Goal: Information Seeking & Learning: Learn about a topic

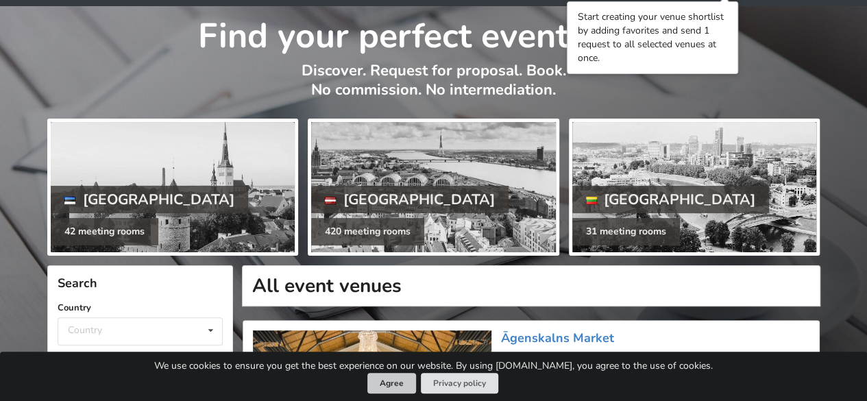
scroll to position [69, 0]
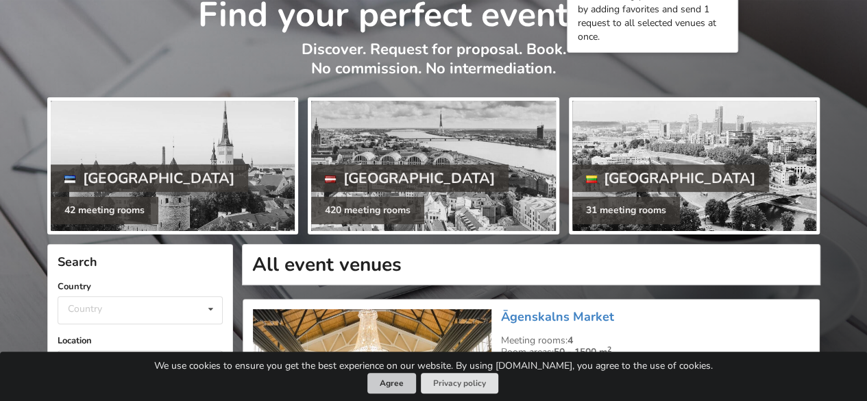
click at [396, 387] on button "Agree" at bounding box center [392, 383] width 49 height 21
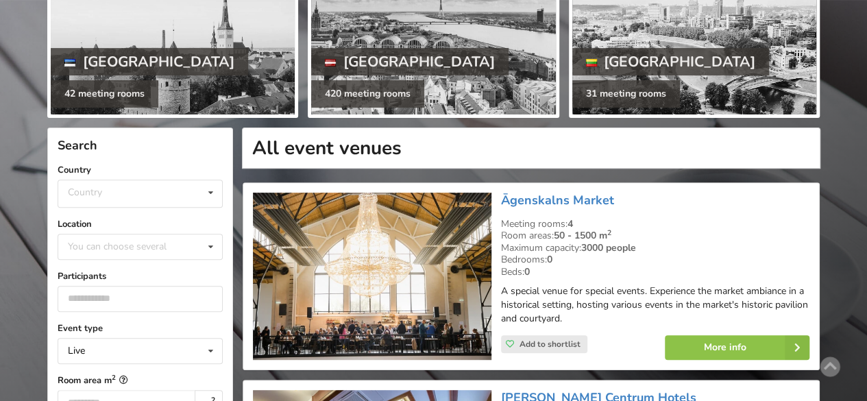
scroll to position [206, 0]
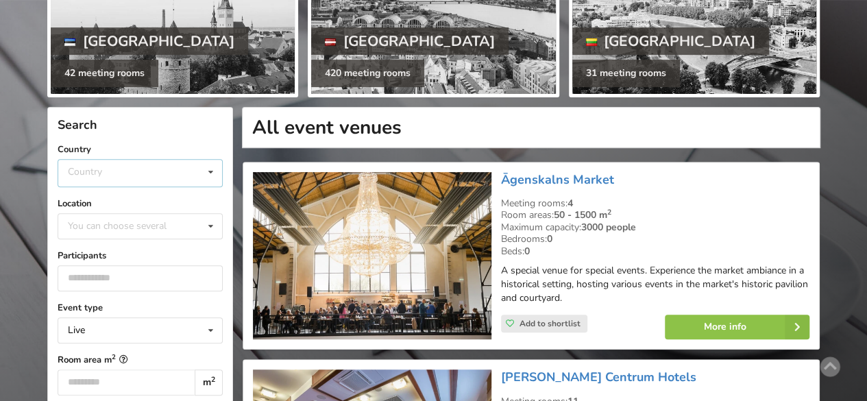
click at [126, 168] on div "Country Estonia Latvia Lithuania" at bounding box center [140, 173] width 165 height 28
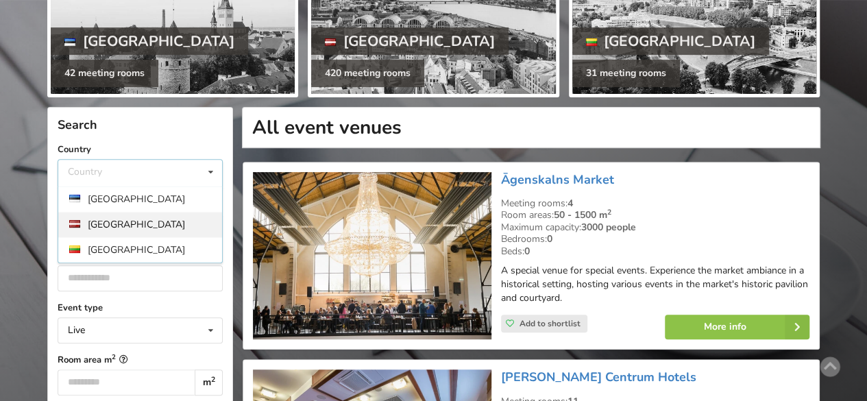
click at [120, 224] on div "[GEOGRAPHIC_DATA]" at bounding box center [140, 224] width 164 height 25
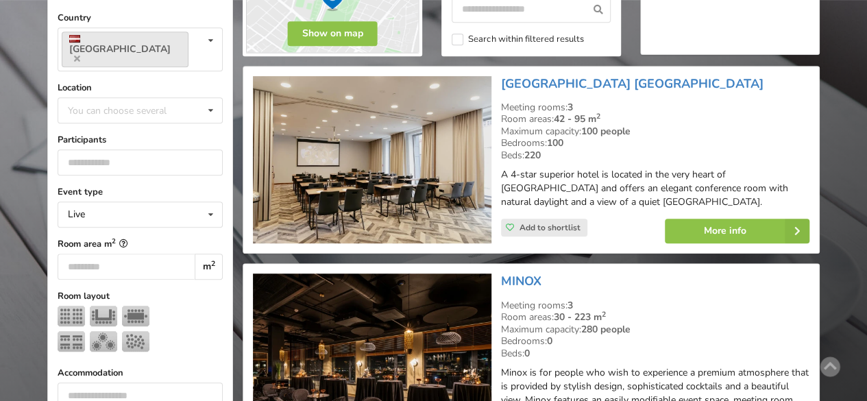
scroll to position [411, 0]
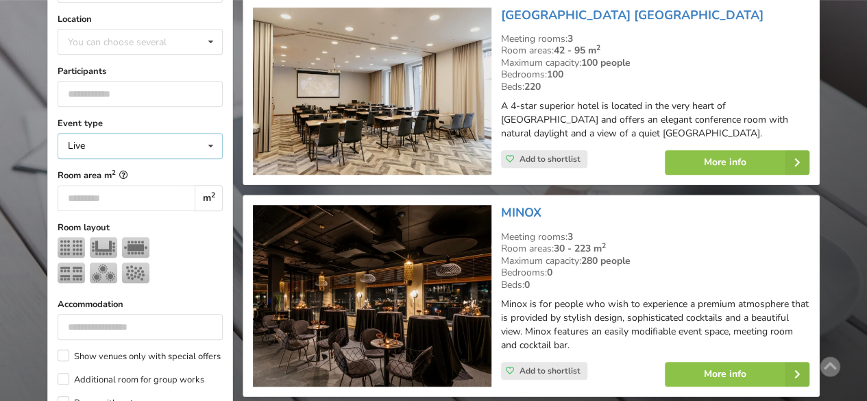
click at [201, 134] on icon at bounding box center [211, 146] width 20 height 25
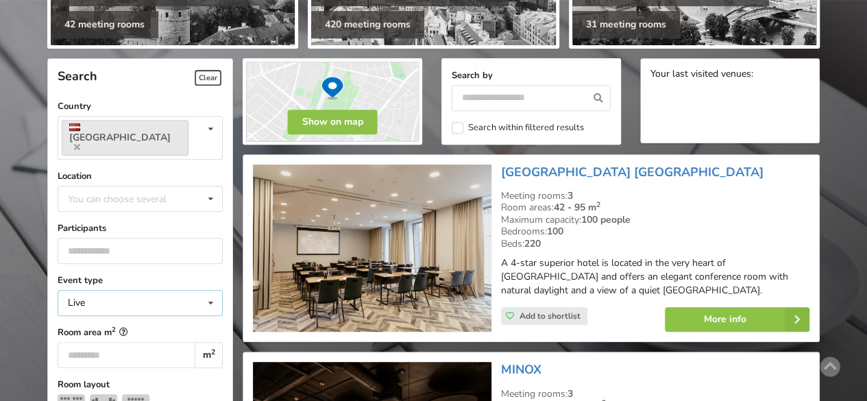
scroll to position [274, 0]
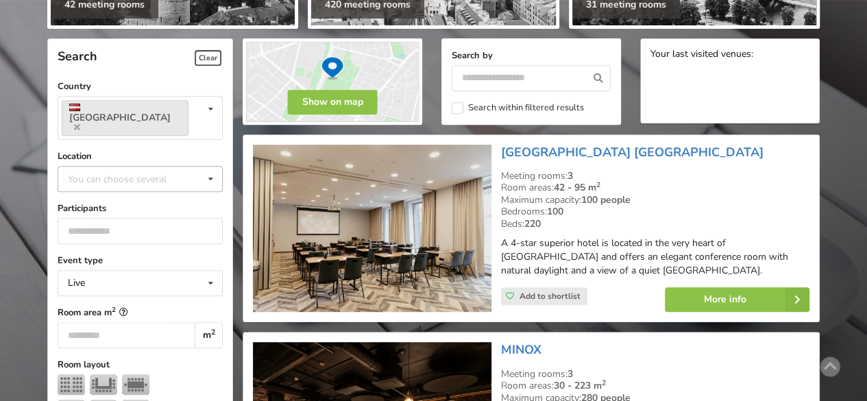
click at [174, 171] on div "You can choose several" at bounding box center [130, 179] width 133 height 16
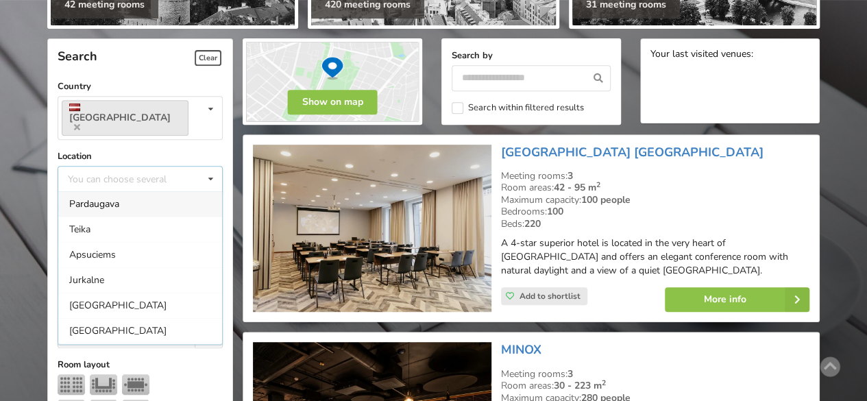
click at [174, 166] on div "You can choose several Pardaugava Teika Apsuciems Jurkalne Marupe Municipality …" at bounding box center [140, 179] width 165 height 26
click at [207, 167] on icon at bounding box center [211, 179] width 20 height 25
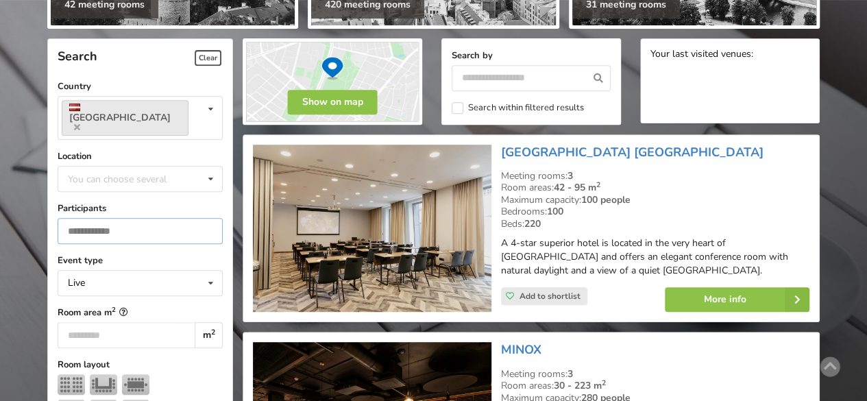
click at [208, 218] on input "*" at bounding box center [140, 231] width 165 height 26
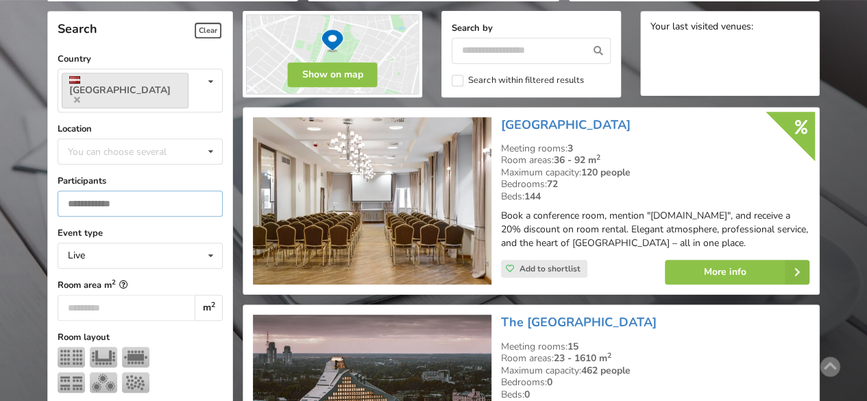
scroll to position [307, 0]
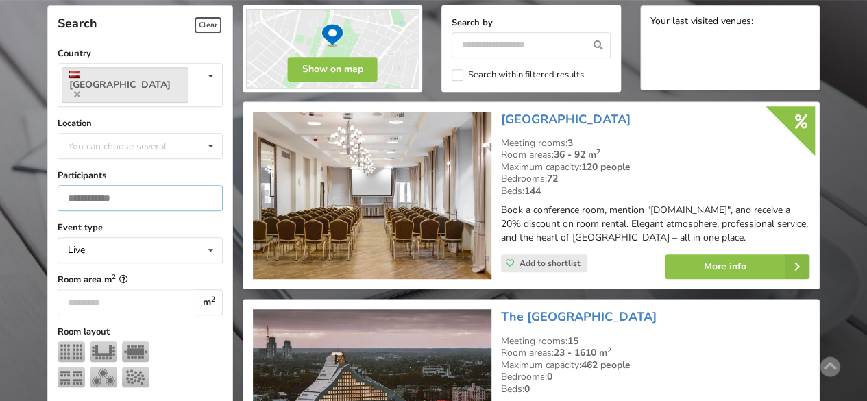
click at [206, 185] on input "*" at bounding box center [140, 198] width 165 height 26
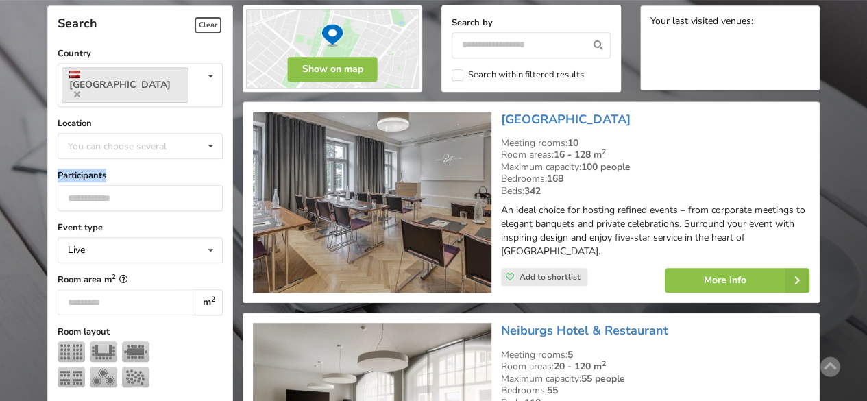
drag, startPoint x: 115, startPoint y: 150, endPoint x: 38, endPoint y: 154, distance: 76.9
copy label "Participants"
drag, startPoint x: 87, startPoint y: 169, endPoint x: 63, endPoint y: 177, distance: 25.2
click at [63, 185] on input "*" at bounding box center [140, 198] width 165 height 26
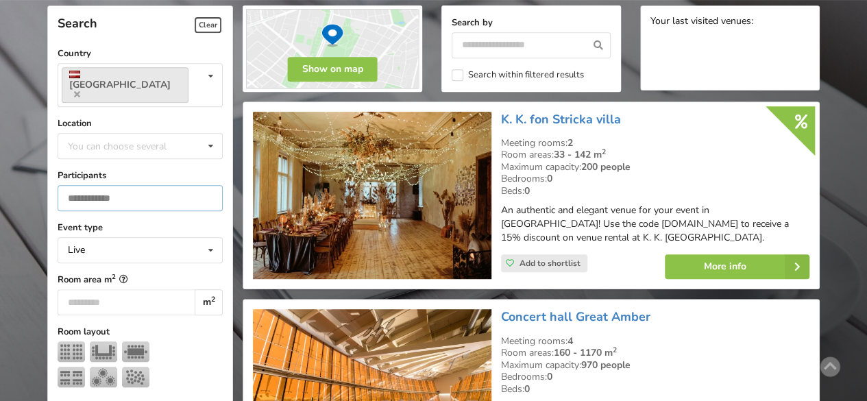
type input "**"
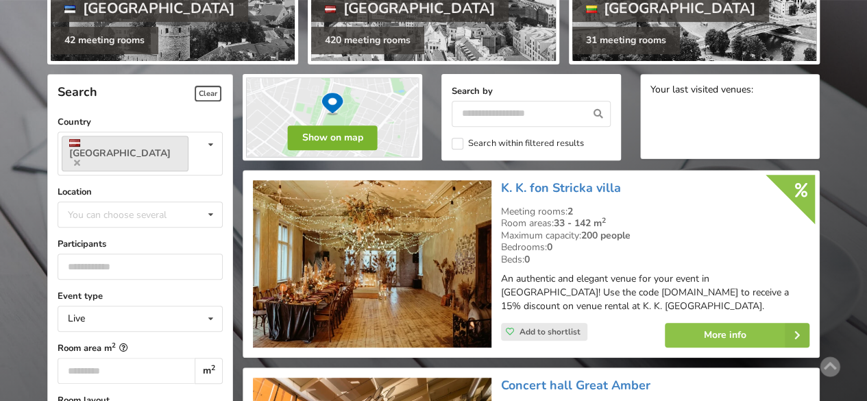
click at [360, 130] on button "Show on map" at bounding box center [333, 137] width 90 height 25
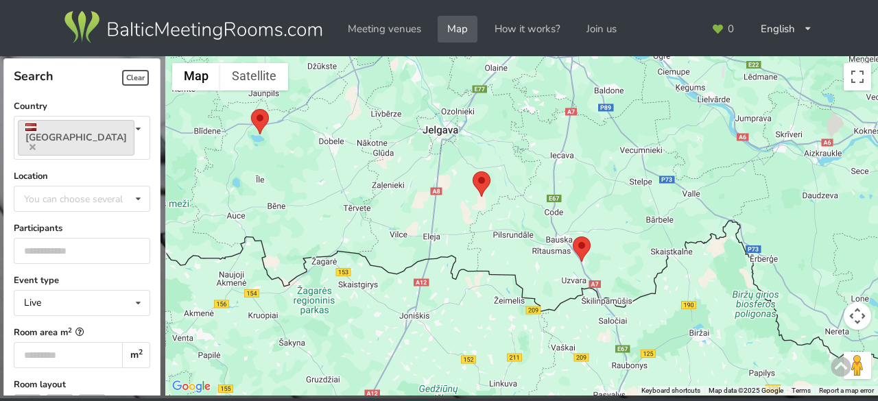
drag, startPoint x: 518, startPoint y: 223, endPoint x: 543, endPoint y: 291, distance: 72.2
click at [543, 291] on div at bounding box center [521, 226] width 712 height 340
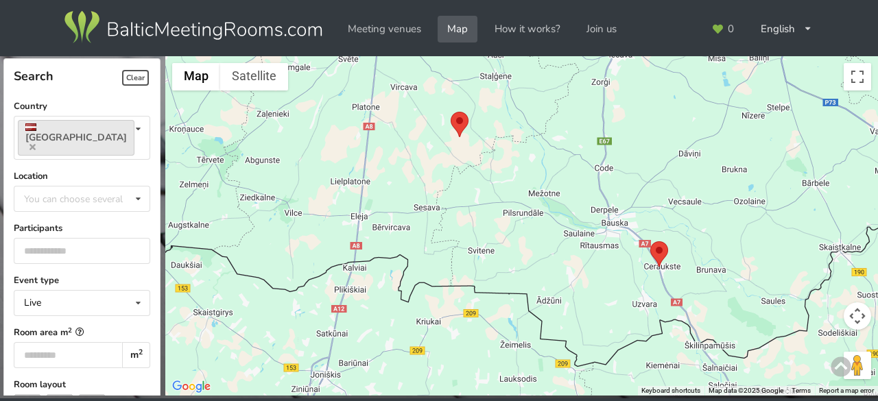
click at [650, 241] on area at bounding box center [650, 241] width 0 height 0
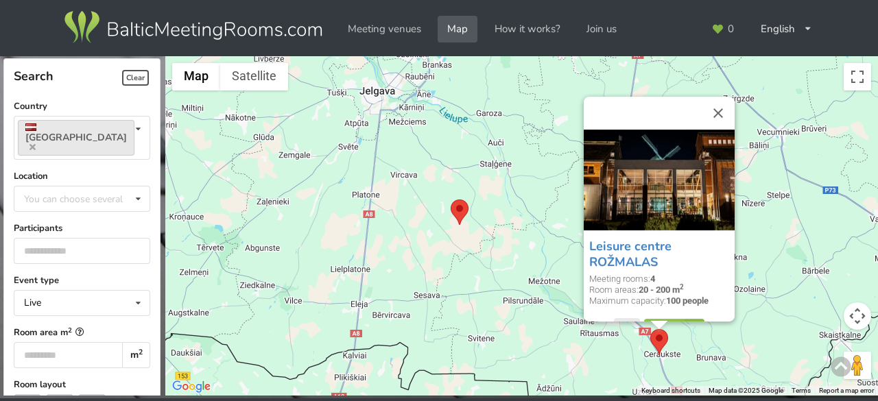
click at [450, 200] on area at bounding box center [450, 200] width 0 height 0
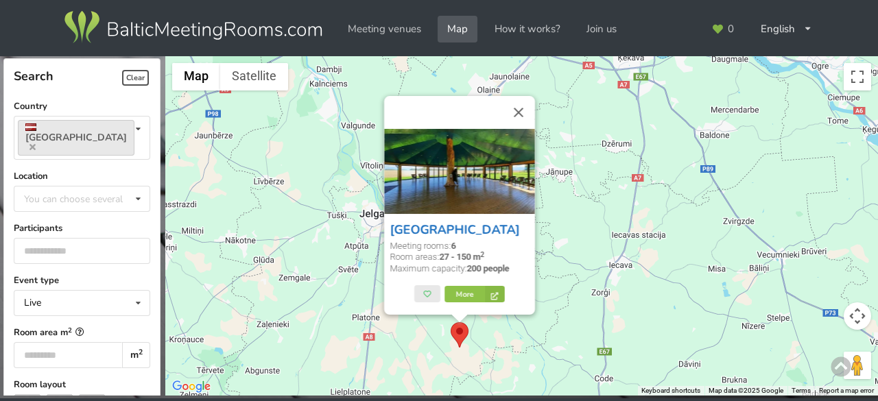
drag, startPoint x: 456, startPoint y: 184, endPoint x: 428, endPoint y: 224, distance: 48.7
click at [518, 112] on button "Close" at bounding box center [518, 112] width 33 height 33
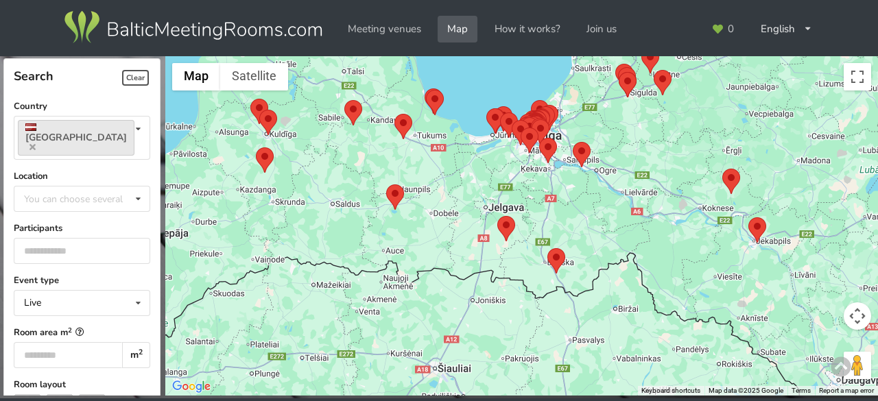
drag, startPoint x: 525, startPoint y: 164, endPoint x: 525, endPoint y: 192, distance: 28.1
click at [525, 192] on div at bounding box center [521, 226] width 712 height 340
click at [386, 184] on area at bounding box center [386, 184] width 0 height 0
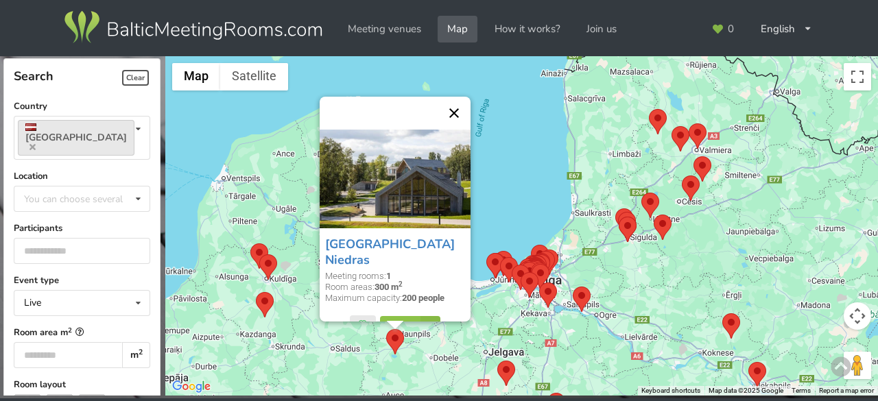
click at [455, 107] on button "Close" at bounding box center [453, 113] width 33 height 33
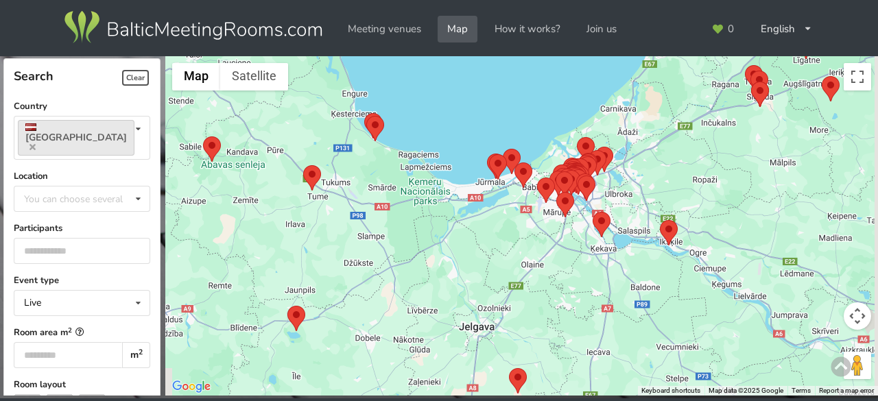
drag, startPoint x: 568, startPoint y: 306, endPoint x: 465, endPoint y: 239, distance: 122.9
click at [465, 239] on div "To navigate, press the arrow keys." at bounding box center [521, 226] width 712 height 340
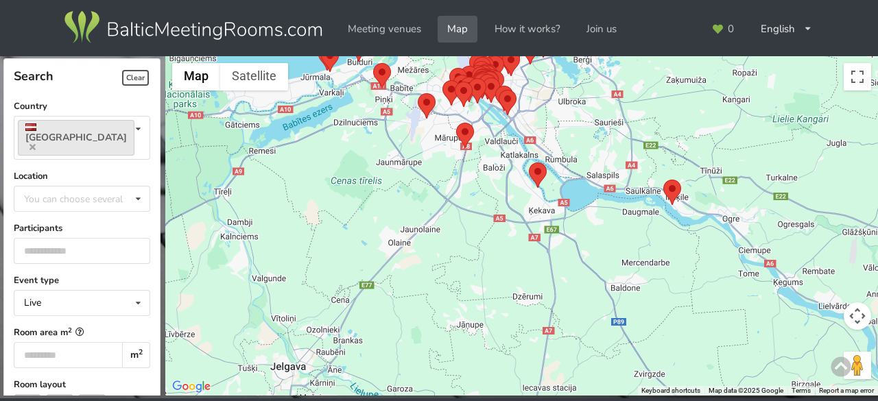
drag, startPoint x: 538, startPoint y: 226, endPoint x: 533, endPoint y: 269, distance: 43.4
click at [533, 269] on div at bounding box center [521, 226] width 712 height 340
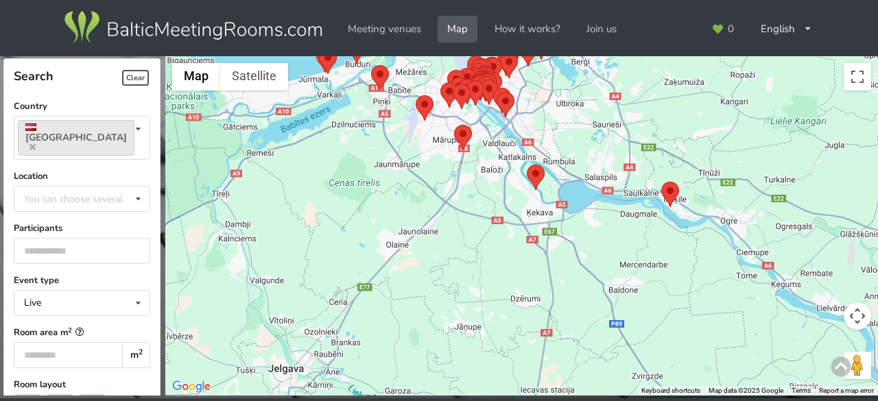
click at [527, 165] on area at bounding box center [527, 165] width 0 height 0
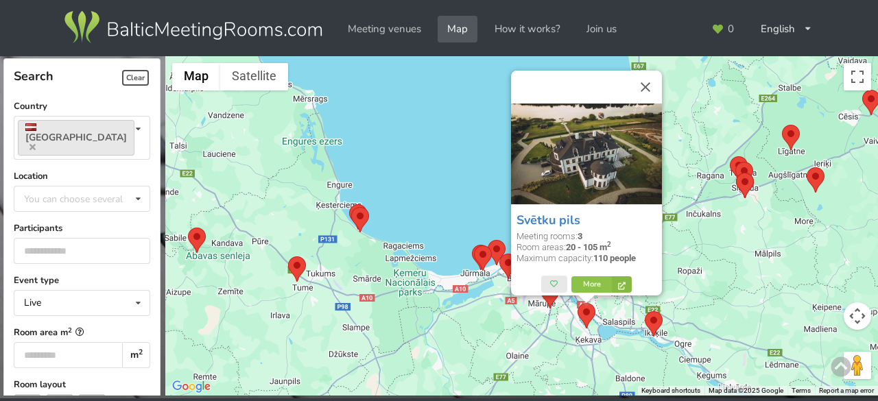
click at [645, 311] on area at bounding box center [645, 311] width 0 height 0
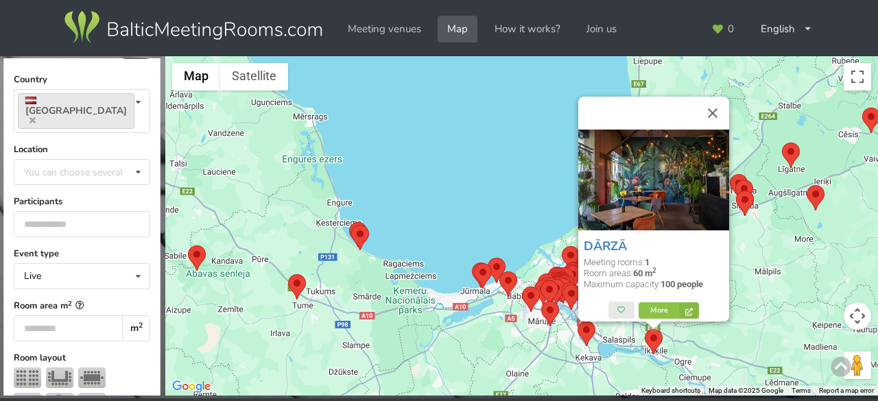
scroll to position [69, 0]
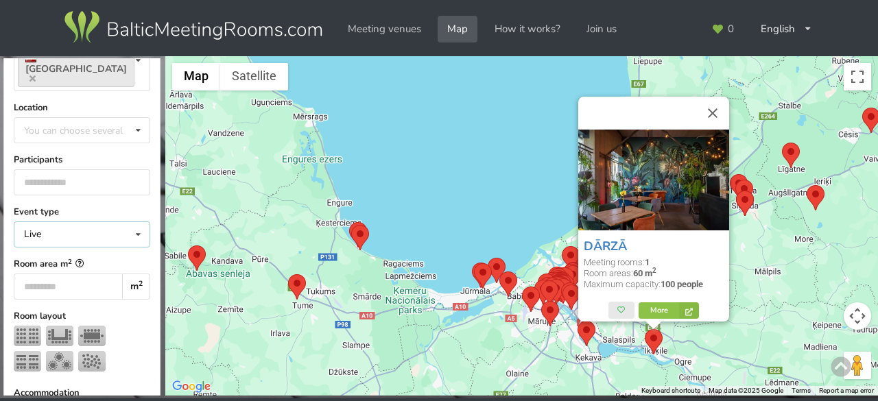
click at [128, 222] on icon at bounding box center [138, 234] width 20 height 25
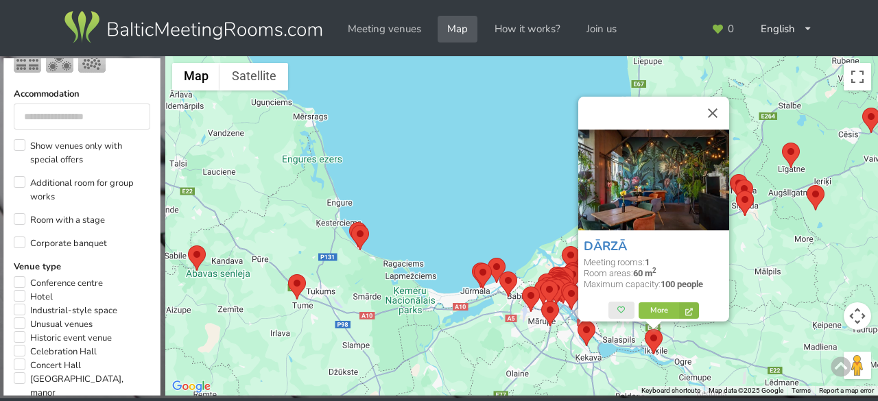
scroll to position [278, 0]
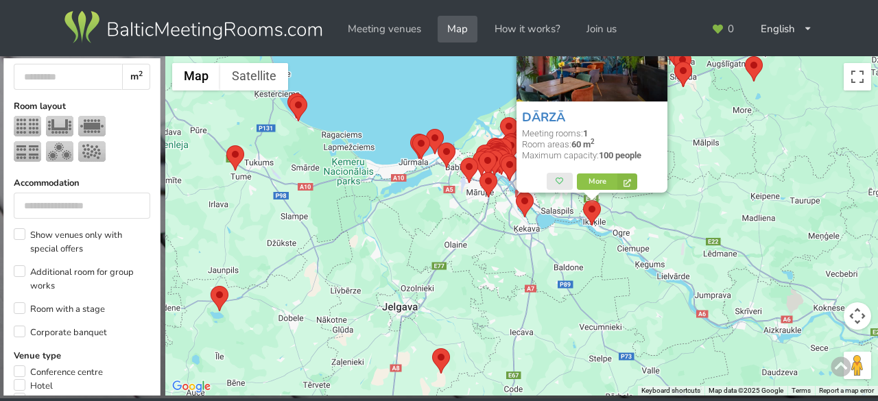
drag, startPoint x: 455, startPoint y: 293, endPoint x: 424, endPoint y: 216, distance: 83.1
click at [424, 216] on div "DĀRZĀ Meeting rooms: 1 Room areas: 60 m 2 Maximum capacity: 100 people More" at bounding box center [521, 226] width 712 height 340
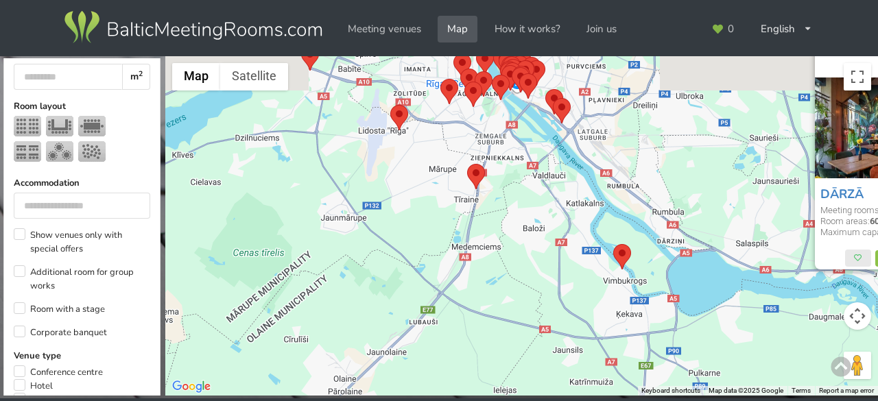
drag, startPoint x: 591, startPoint y: 201, endPoint x: 531, endPoint y: 331, distance: 143.6
click at [531, 331] on div "DĀRZĀ Meeting rooms: 1 Room areas: 60 m 2 Maximum capacity: 100 people More" at bounding box center [521, 226] width 712 height 340
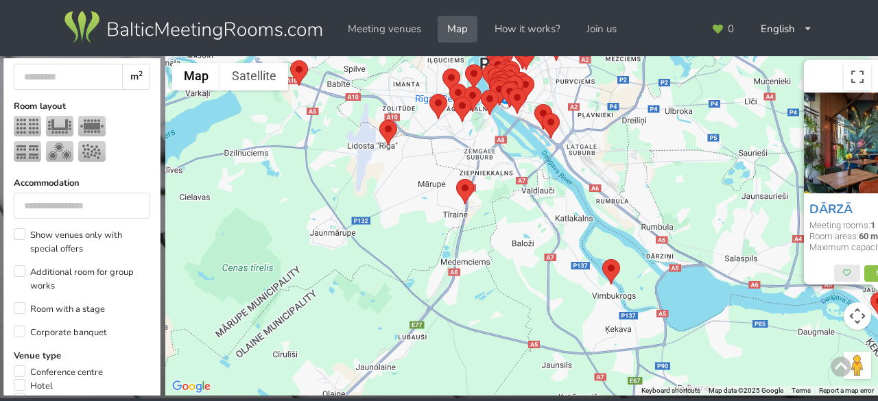
click at [602, 259] on area at bounding box center [602, 259] width 0 height 0
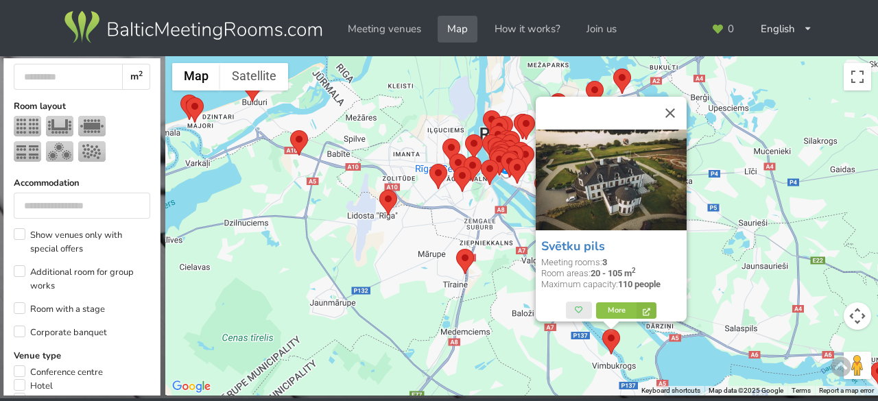
click at [456, 249] on area at bounding box center [456, 249] width 0 height 0
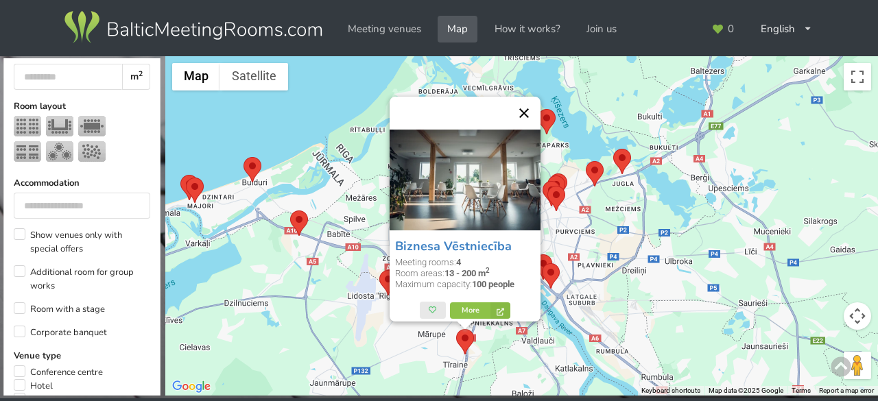
click at [527, 112] on button "Close" at bounding box center [523, 113] width 33 height 33
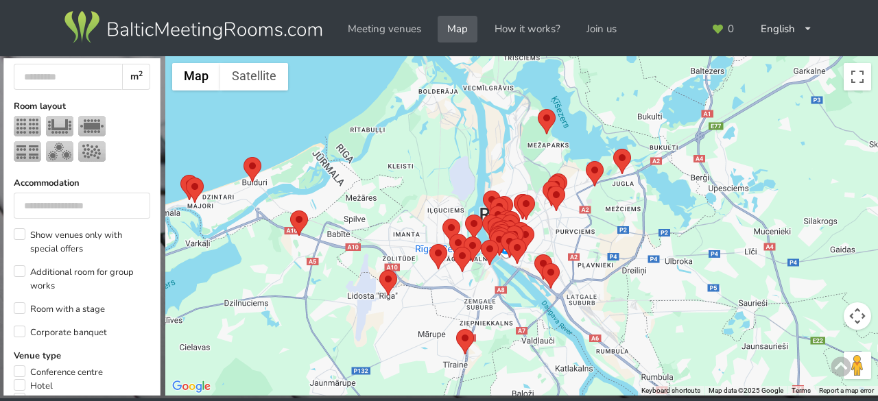
click at [379, 270] on area at bounding box center [379, 270] width 0 height 0
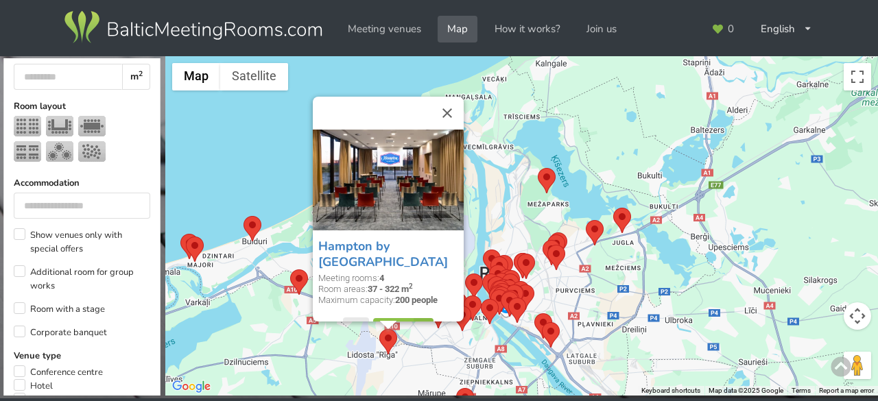
click at [542, 322] on area at bounding box center [542, 322] width 0 height 0
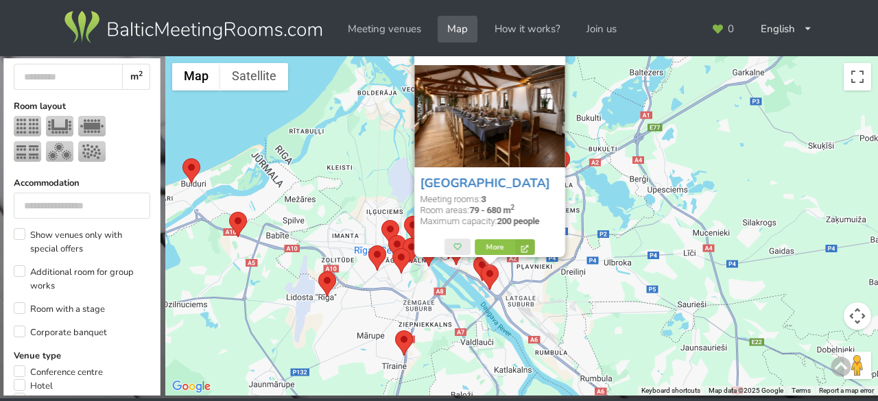
drag, startPoint x: 634, startPoint y: 360, endPoint x: 569, endPoint y: 287, distance: 97.6
click at [570, 287] on div "LIDO Leisure Center Meeting rooms: 3 Room areas: 79 - 680 m 2 Maximum capacity:…" at bounding box center [521, 226] width 712 height 340
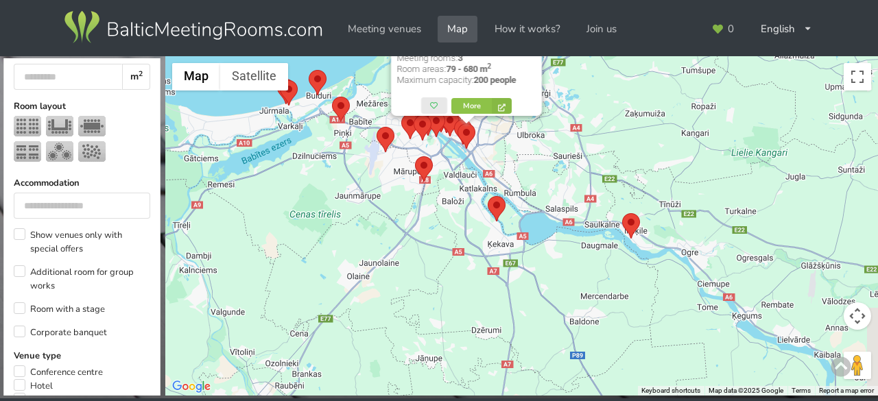
drag, startPoint x: 653, startPoint y: 345, endPoint x: 584, endPoint y: 212, distance: 150.0
click at [584, 212] on div "LIDO Leisure Center Meeting rooms: 3 Room areas: 79 - 680 m 2 Maximum capacity:…" at bounding box center [521, 226] width 712 height 340
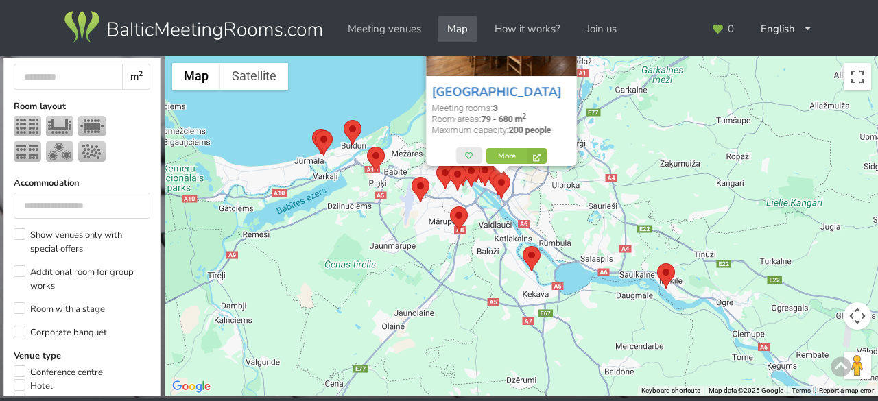
drag, startPoint x: 484, startPoint y: 223, endPoint x: 534, endPoint y: 306, distance: 97.5
click at [534, 306] on div "LIDO Leisure Center Meeting rooms: 3 Room areas: 79 - 680 m 2 Maximum capacity:…" at bounding box center [521, 226] width 712 height 340
click at [657, 263] on area at bounding box center [657, 263] width 0 height 0
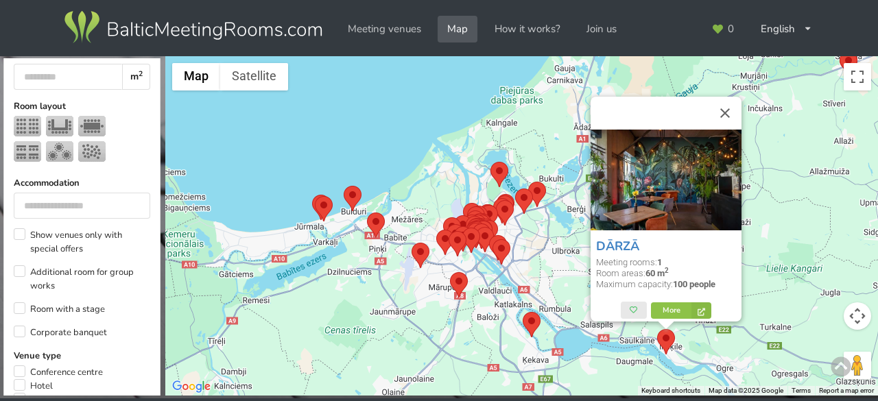
click at [315, 196] on area at bounding box center [315, 196] width 0 height 0
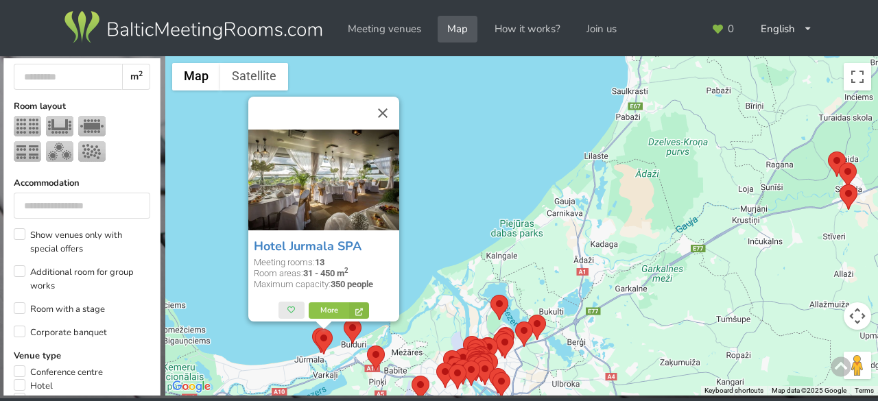
click at [344, 319] on area at bounding box center [344, 319] width 0 height 0
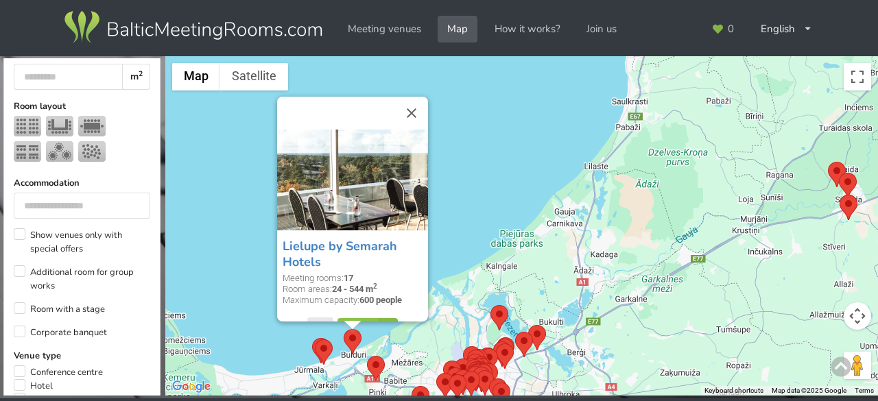
click at [315, 344] on img at bounding box center [324, 351] width 18 height 25
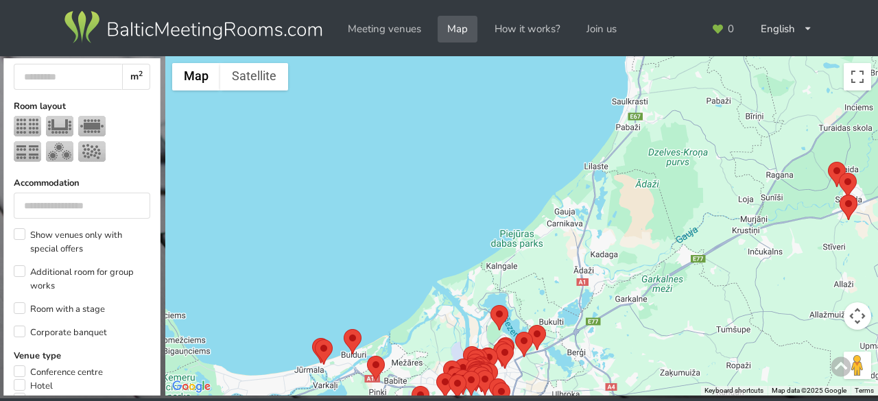
click at [315, 344] on img at bounding box center [324, 351] width 18 height 25
click at [315, 339] on area at bounding box center [315, 339] width 0 height 0
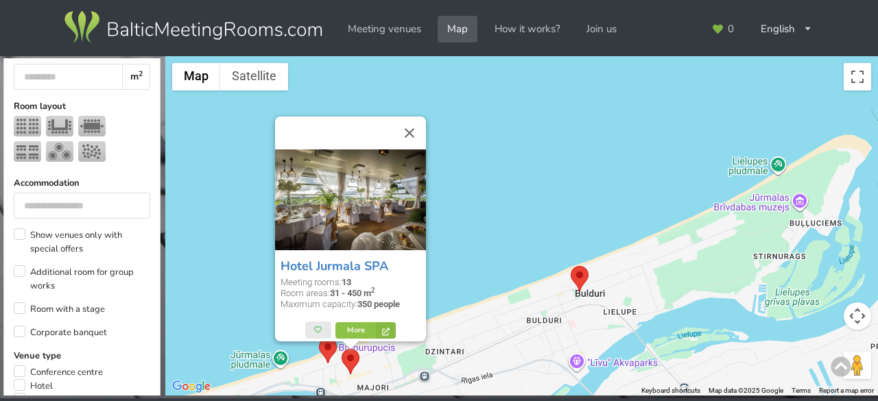
click at [319, 338] on area at bounding box center [319, 338] width 0 height 0
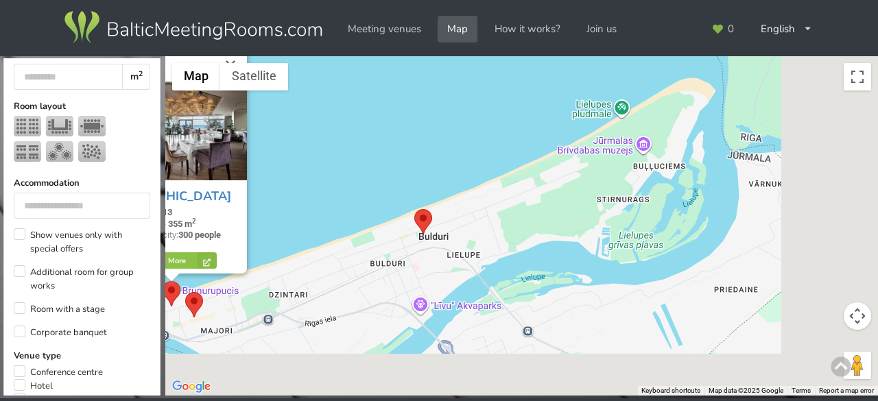
drag, startPoint x: 657, startPoint y: 320, endPoint x: 516, endPoint y: 275, distance: 148.1
click at [516, 275] on div "Baltic Beach Hotel & SPA Meeting rooms: 13 Room areas: 39 - 355 m 2 Maximum cap…" at bounding box center [521, 226] width 712 height 340
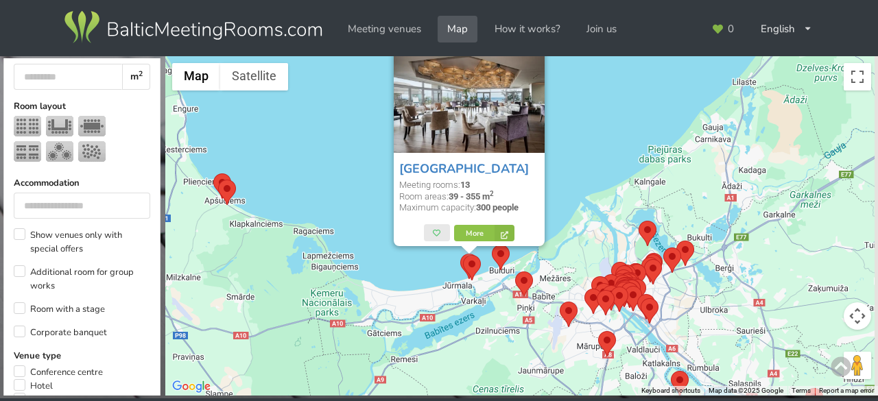
drag, startPoint x: 691, startPoint y: 264, endPoint x: 612, endPoint y: 272, distance: 80.0
click at [663, 248] on area at bounding box center [663, 248] width 0 height 0
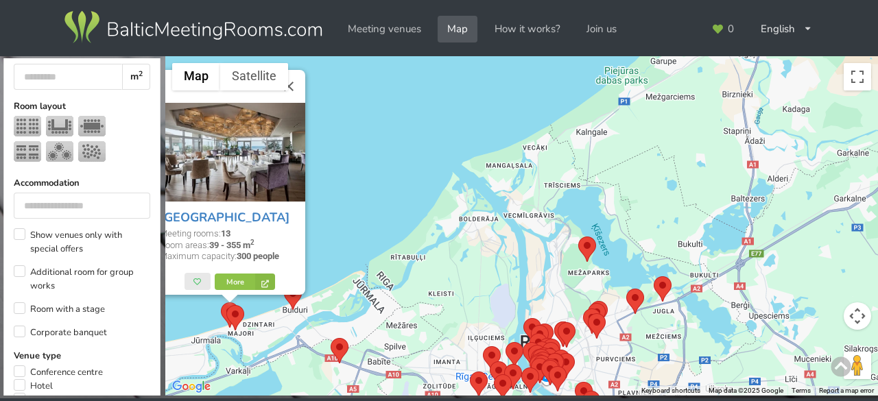
click at [578, 237] on area at bounding box center [578, 237] width 0 height 0
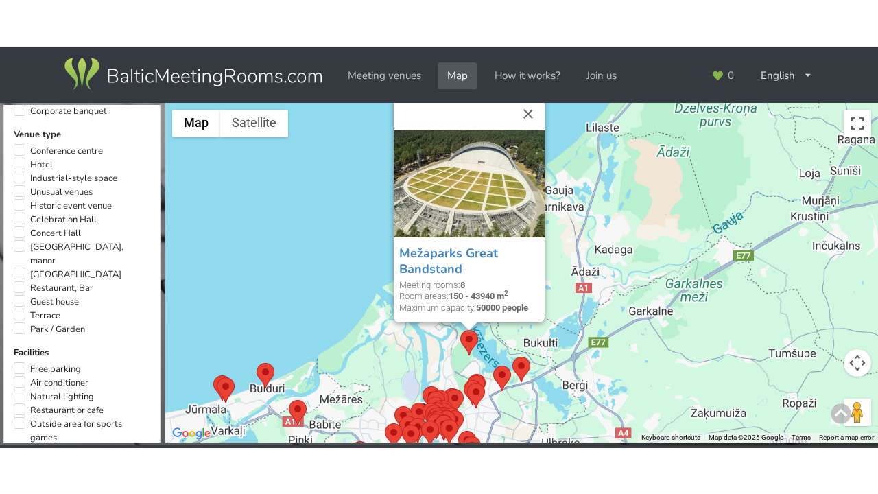
scroll to position [827, 0]
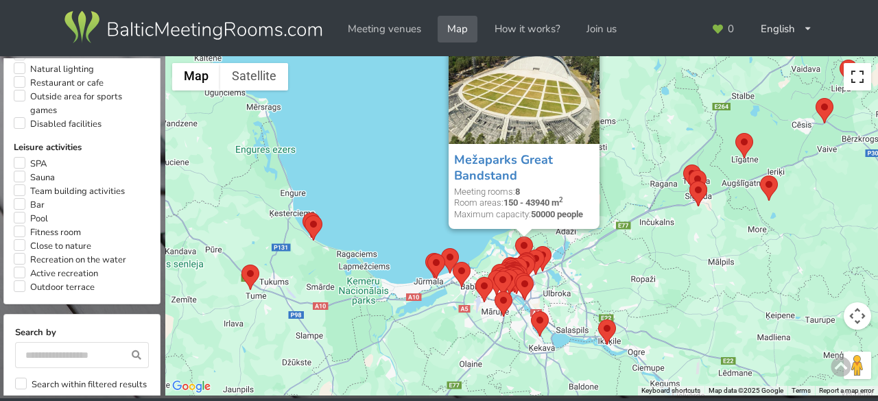
click at [853, 78] on button "Toggle fullscreen view" at bounding box center [856, 76] width 27 height 27
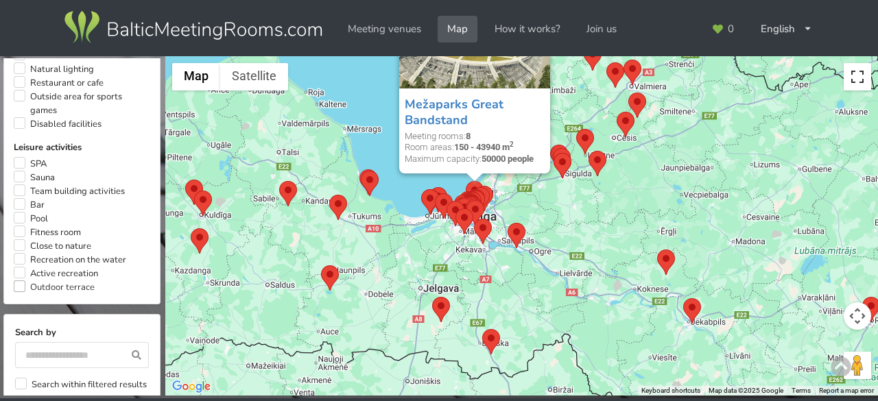
scroll to position [4, 0]
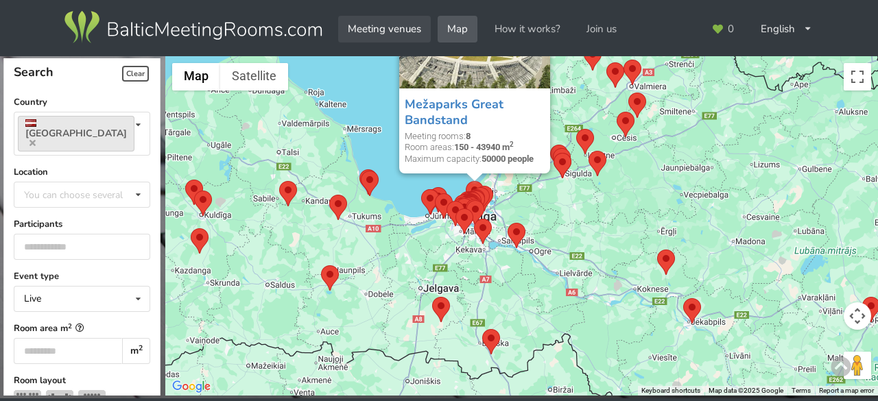
click at [400, 25] on link "Meeting venues" at bounding box center [384, 29] width 93 height 27
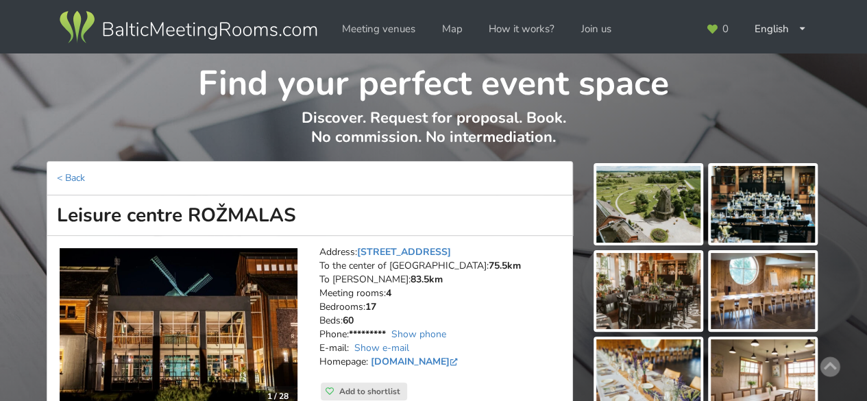
scroll to position [69, 0]
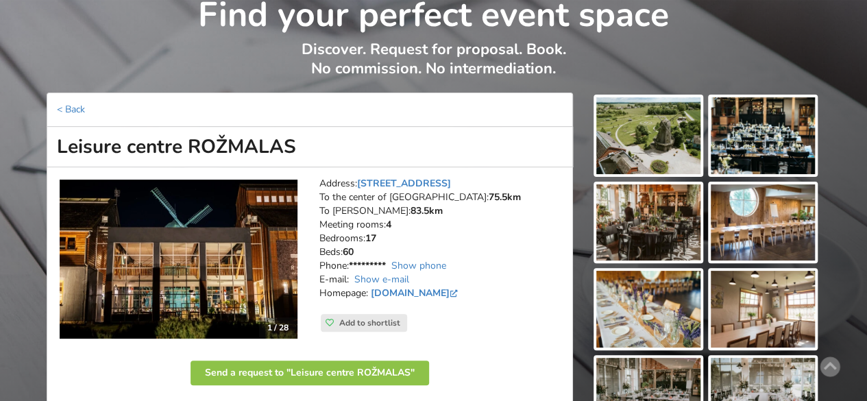
drag, startPoint x: 357, startPoint y: 251, endPoint x: 320, endPoint y: 239, distance: 39.0
click at [320, 239] on address "Address: Nameju iela 2, Ceraukste To the center of Riga: 75.5km To RIX: 83.5km …" at bounding box center [441, 245] width 243 height 137
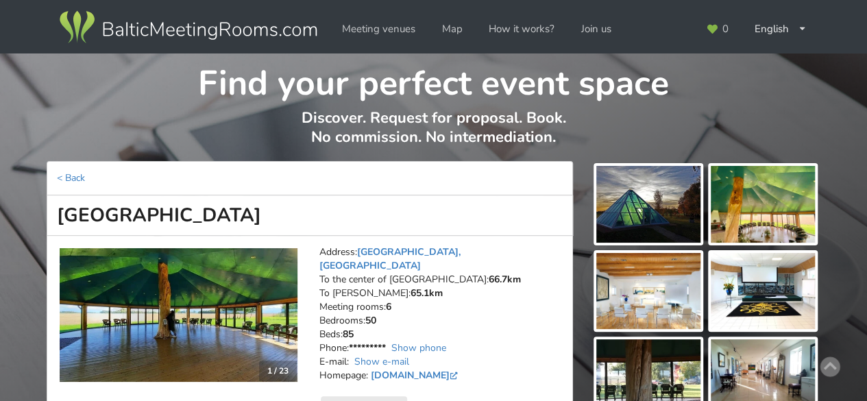
scroll to position [69, 0]
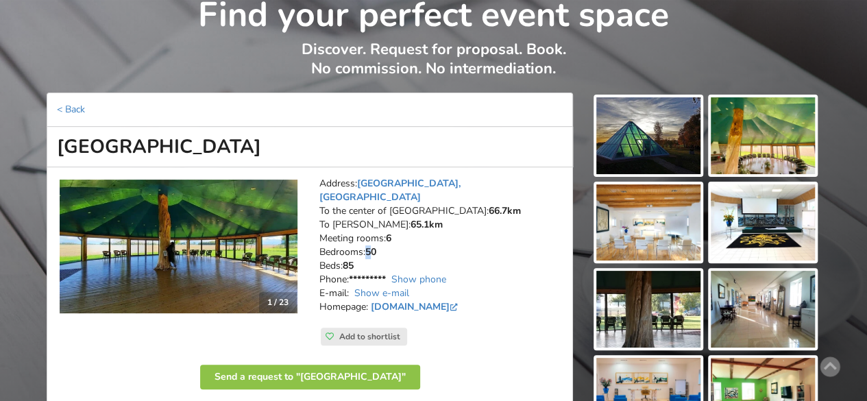
click at [374, 245] on strong "50" at bounding box center [370, 251] width 11 height 13
click at [352, 259] on strong "85" at bounding box center [348, 265] width 11 height 13
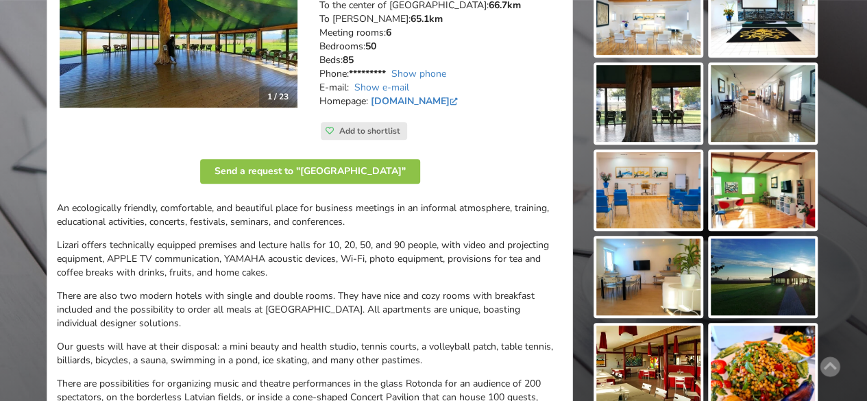
scroll to position [206, 0]
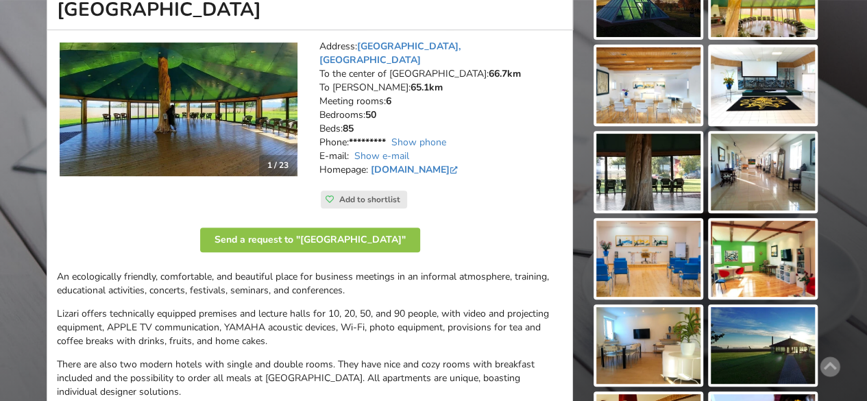
drag, startPoint x: 366, startPoint y: 112, endPoint x: 317, endPoint y: 87, distance: 55.2
click at [317, 87] on div "Address: Vircavas pagasts, Jelgava Municipality To the center of Riga: 66.7km T…" at bounding box center [441, 124] width 263 height 188
copy address "Meeting rooms: 6 Bedrooms: 50 Beds: 85"
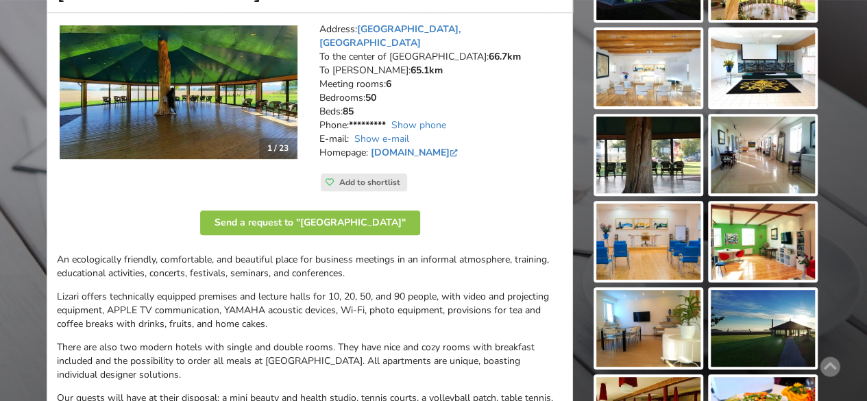
scroll to position [274, 0]
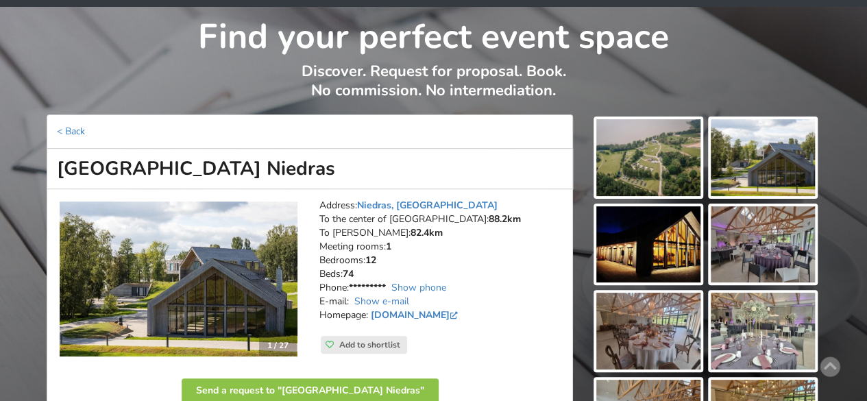
scroll to position [69, 0]
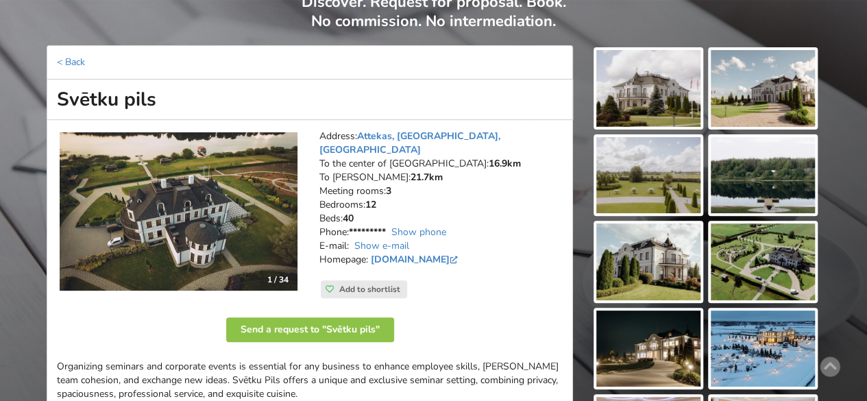
scroll to position [137, 0]
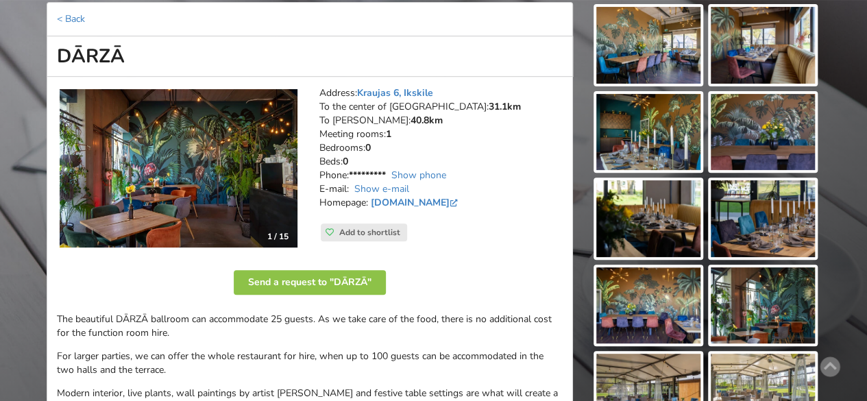
scroll to position [137, 0]
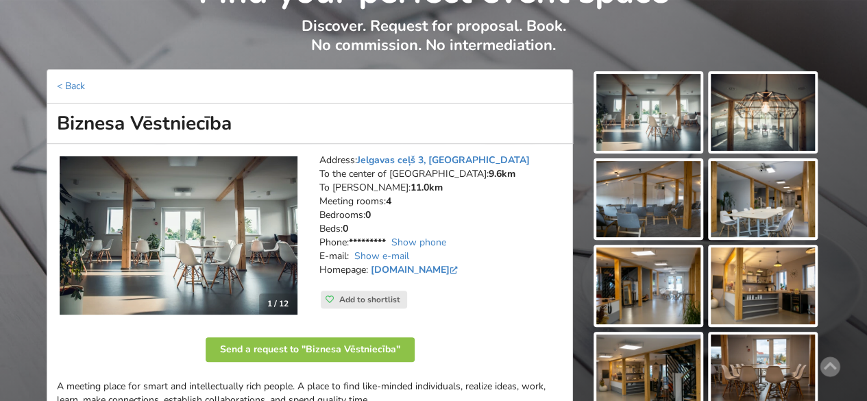
scroll to position [206, 0]
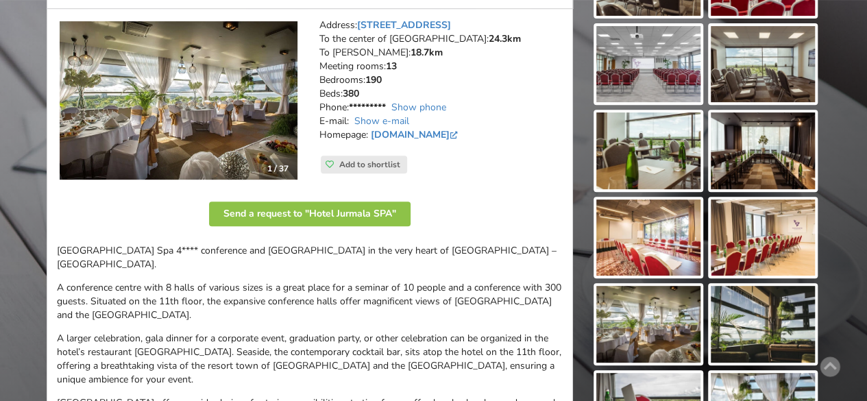
scroll to position [206, 0]
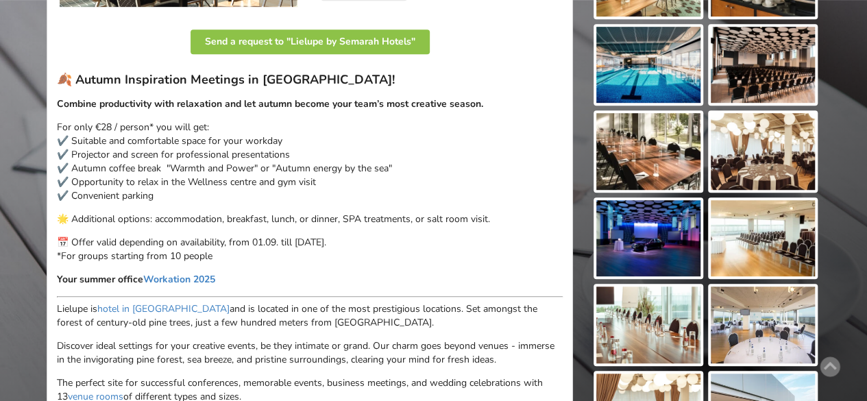
scroll to position [411, 0]
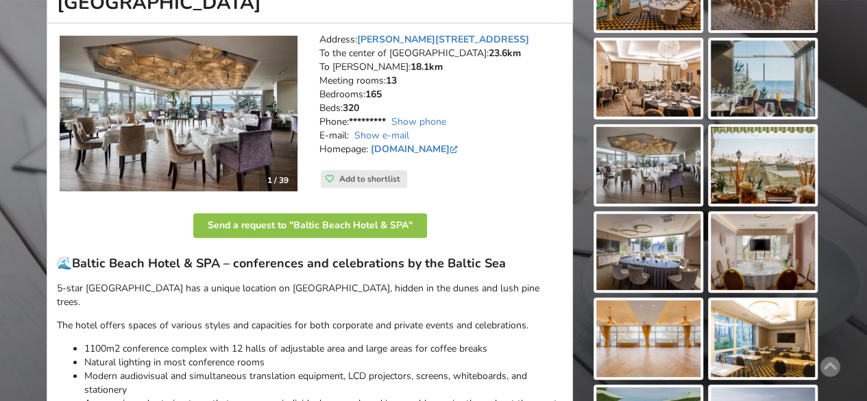
scroll to position [343, 0]
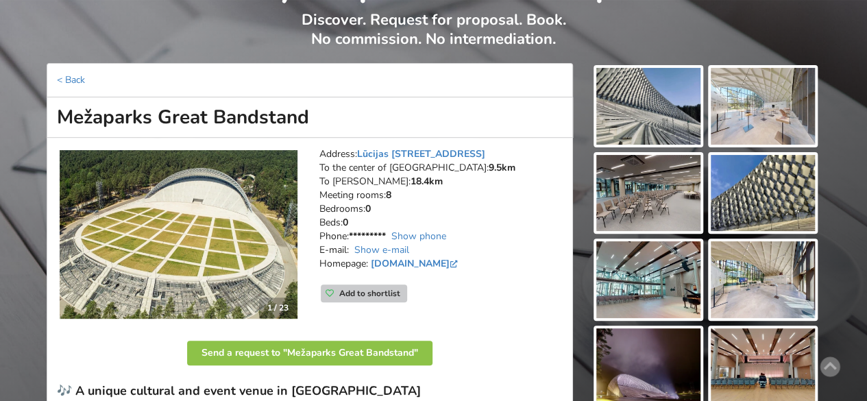
scroll to position [206, 0]
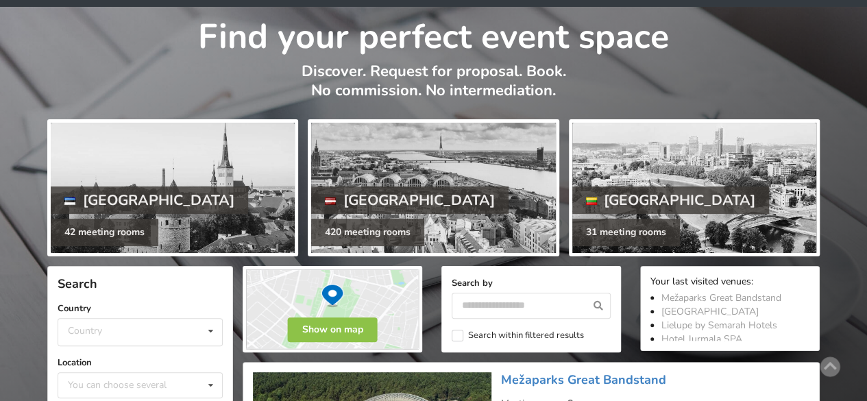
scroll to position [69, 0]
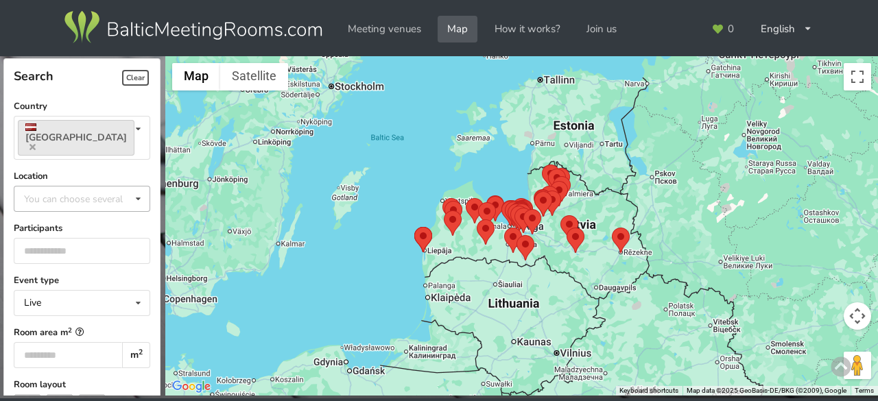
click at [104, 191] on div "You can choose several" at bounding box center [87, 199] width 133 height 16
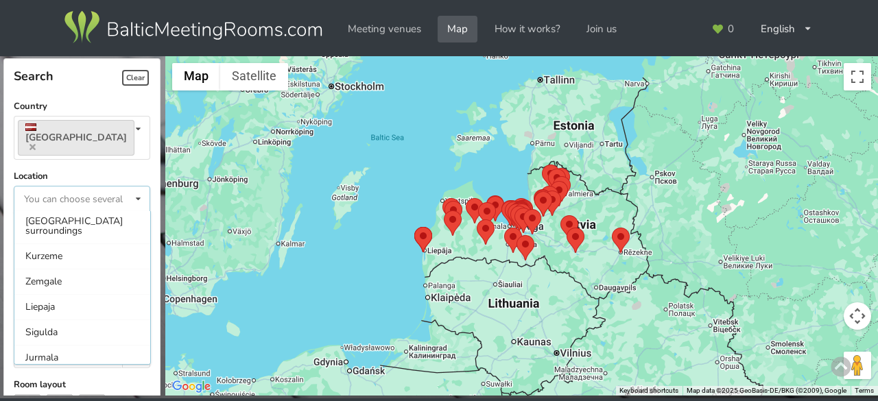
scroll to position [137, 0]
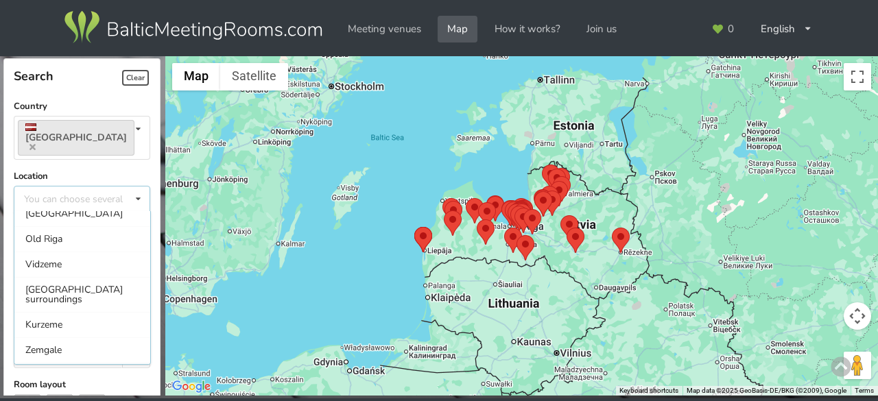
click at [88, 277] on div "[GEOGRAPHIC_DATA] surroundings" at bounding box center [82, 294] width 136 height 35
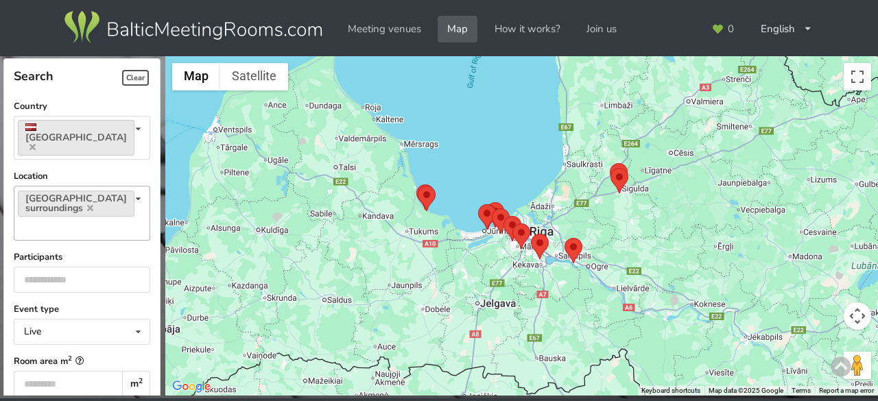
click at [117, 190] on div "Riga surroundings You can choose several Pardaugava Teika Apsuciems Jurkalne Ma…" at bounding box center [82, 213] width 137 height 55
type input "***"
click at [60, 265] on div "Jurmala" at bounding box center [82, 277] width 136 height 25
click at [99, 222] on input at bounding box center [92, 228] width 21 height 12
type input "***"
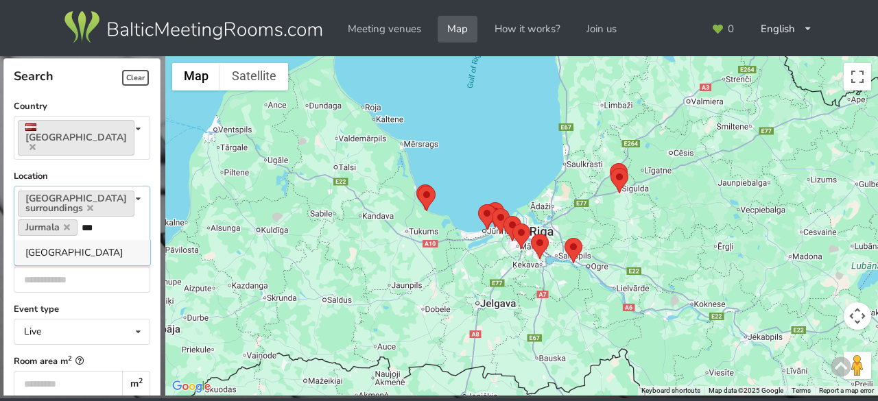
click at [60, 240] on div "Jelgava Municipality" at bounding box center [82, 252] width 136 height 25
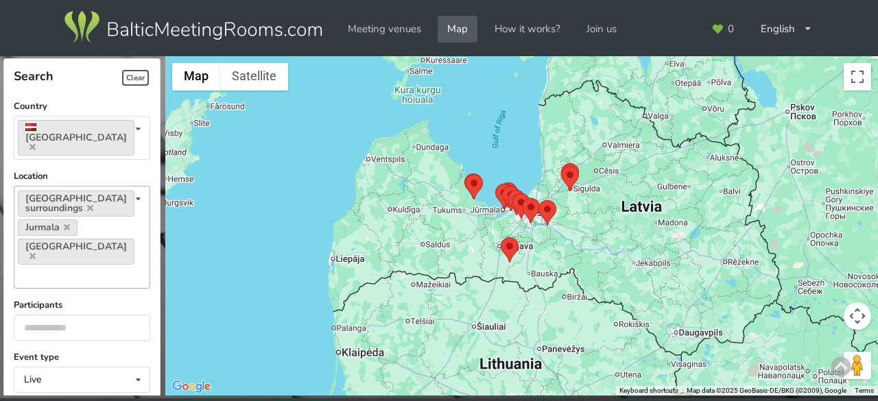
click at [71, 256] on div "Riga surroundings Jurmala Jelgava Municipality You can choose several Pardaugav…" at bounding box center [82, 237] width 137 height 103
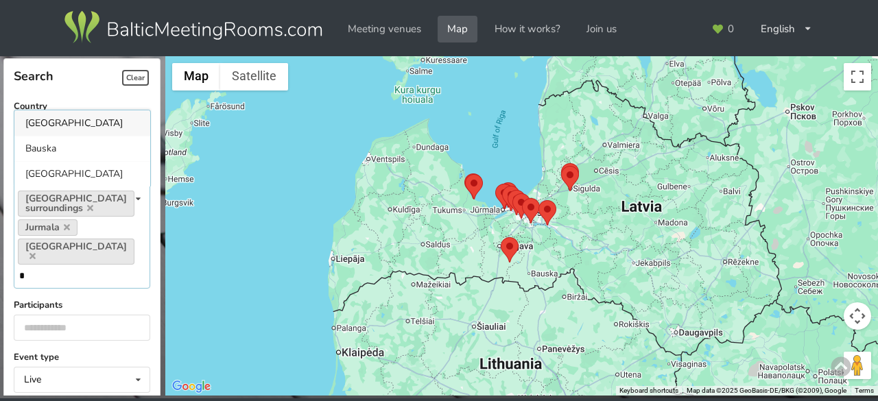
type input "*"
click at [69, 110] on div "Bauska Municipality" at bounding box center [82, 122] width 136 height 25
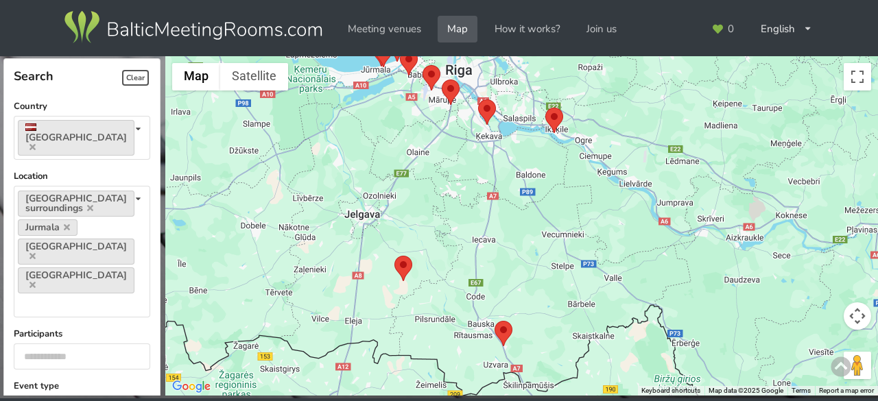
drag, startPoint x: 447, startPoint y: 280, endPoint x: 512, endPoint y: 239, distance: 76.8
click at [512, 239] on div at bounding box center [521, 226] width 712 height 340
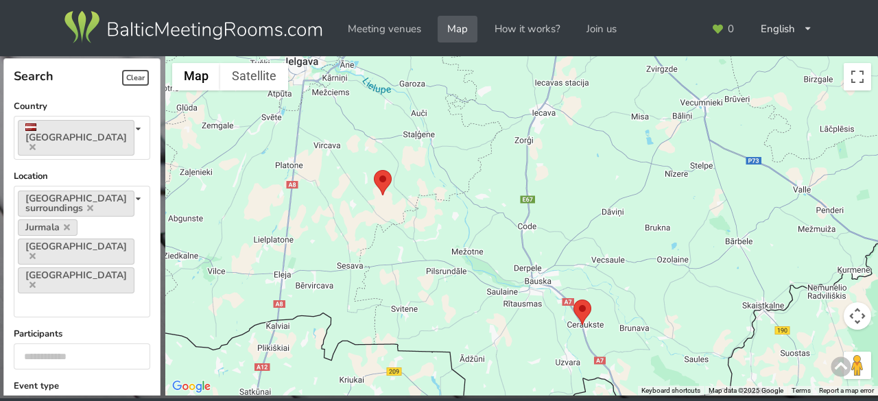
click at [374, 170] on area at bounding box center [374, 170] width 0 height 0
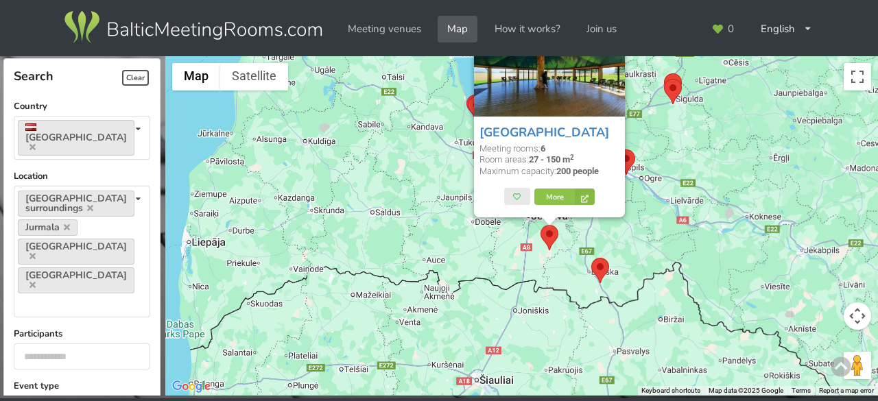
drag, startPoint x: 646, startPoint y: 306, endPoint x: 617, endPoint y: 282, distance: 37.5
click at [617, 282] on div "LIZARI ART Village Meeting rooms: 6 Room areas: 27 - 150 m 2 Maximum capacity: …" at bounding box center [521, 226] width 712 height 340
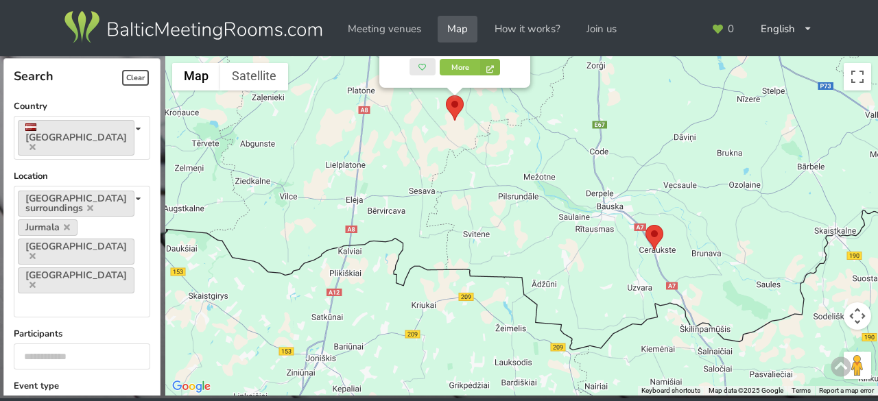
click at [645, 225] on area at bounding box center [645, 225] width 0 height 0
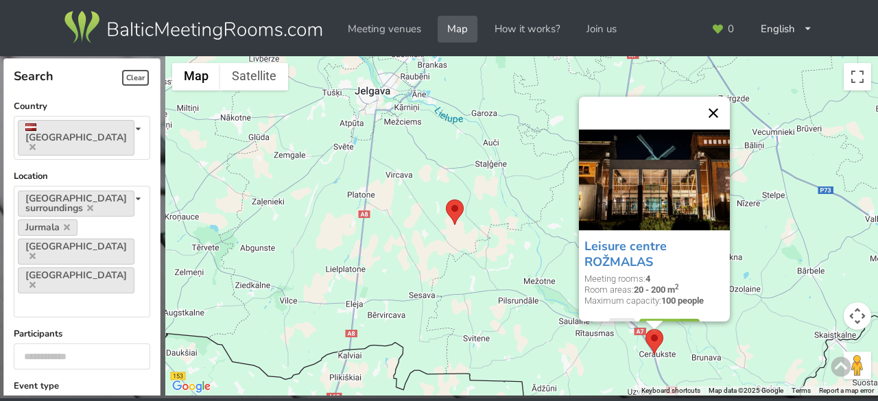
click at [723, 109] on button "Close" at bounding box center [713, 113] width 33 height 33
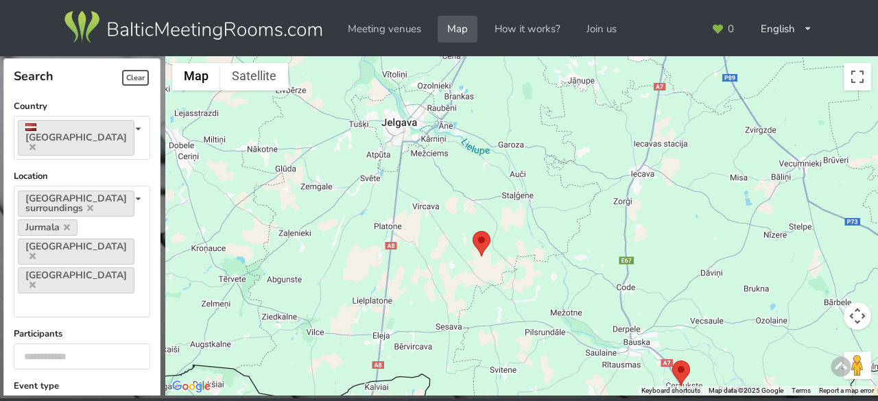
drag, startPoint x: 572, startPoint y: 227, endPoint x: 595, endPoint y: 253, distance: 35.0
click at [595, 253] on div at bounding box center [521, 226] width 712 height 340
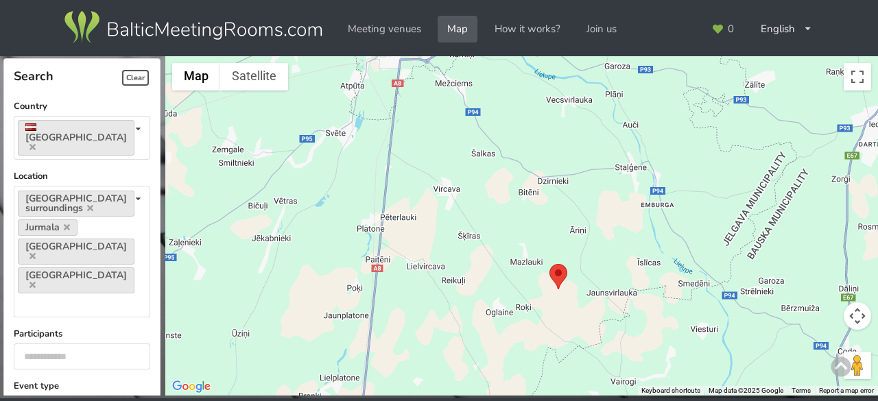
drag, startPoint x: 400, startPoint y: 239, endPoint x: 617, endPoint y: 204, distance: 219.5
click at [617, 204] on div at bounding box center [521, 226] width 712 height 340
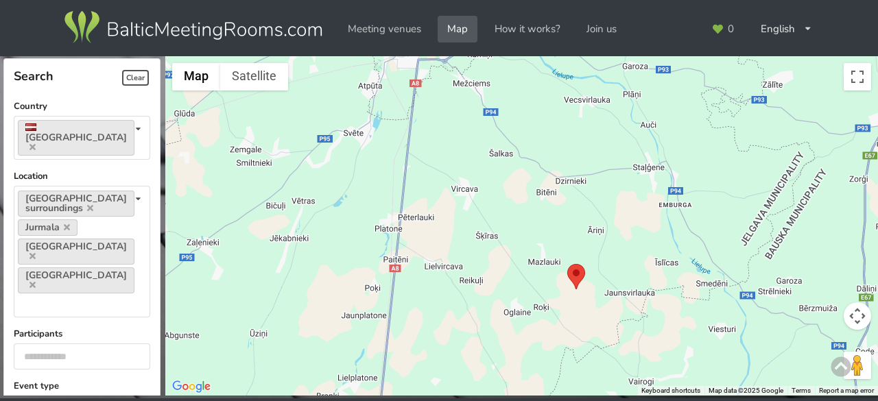
drag, startPoint x: 466, startPoint y: 269, endPoint x: 581, endPoint y: 183, distance: 144.5
click at [581, 184] on div at bounding box center [521, 226] width 712 height 340
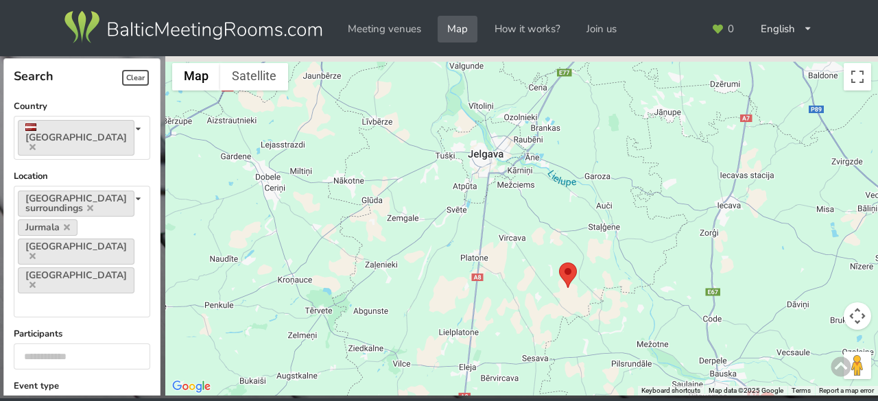
drag, startPoint x: 551, startPoint y: 202, endPoint x: 499, endPoint y: 233, distance: 60.6
click at [455, 341] on div at bounding box center [521, 226] width 712 height 340
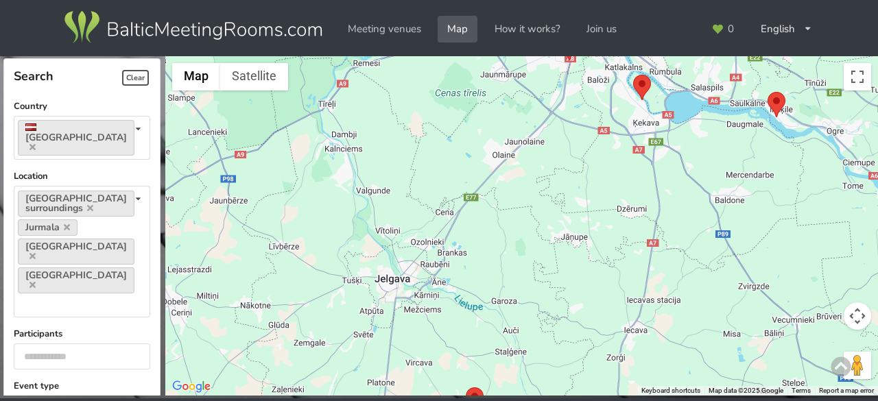
drag, startPoint x: 535, startPoint y: 239, endPoint x: 507, endPoint y: 277, distance: 46.6
click at [506, 287] on div at bounding box center [521, 226] width 712 height 340
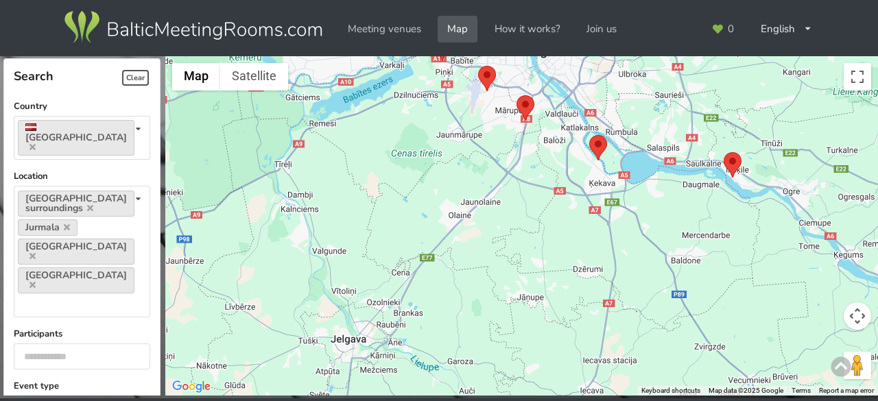
drag, startPoint x: 553, startPoint y: 216, endPoint x: 527, endPoint y: 261, distance: 51.3
click at [527, 261] on div at bounding box center [521, 226] width 712 height 340
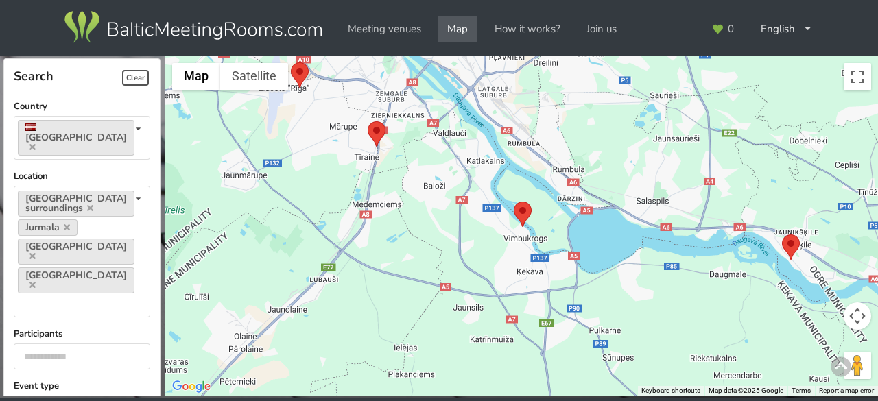
drag, startPoint x: 557, startPoint y: 276, endPoint x: 570, endPoint y: 296, distance: 23.6
click at [570, 296] on div at bounding box center [521, 226] width 712 height 340
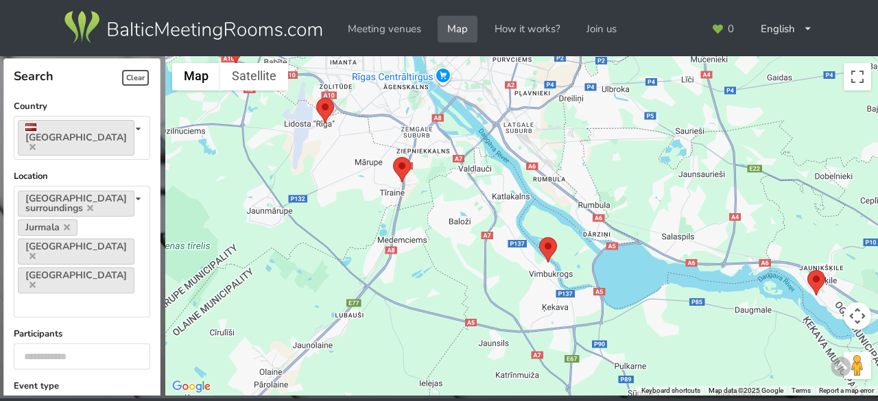
click at [539, 237] on area at bounding box center [539, 237] width 0 height 0
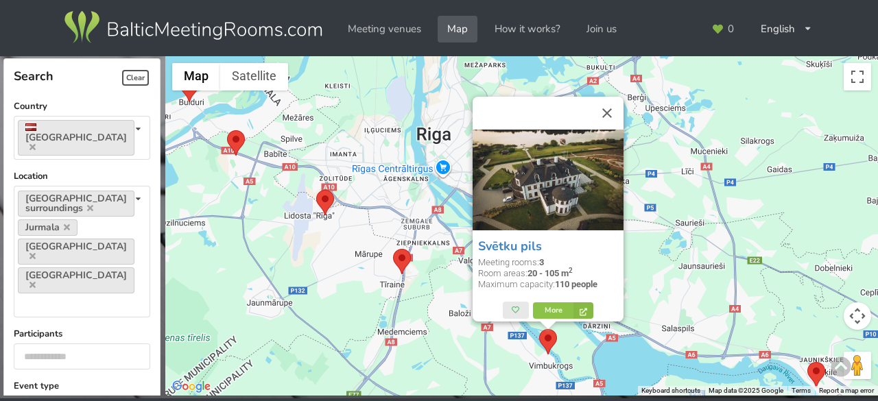
click at [393, 249] on area at bounding box center [393, 249] width 0 height 0
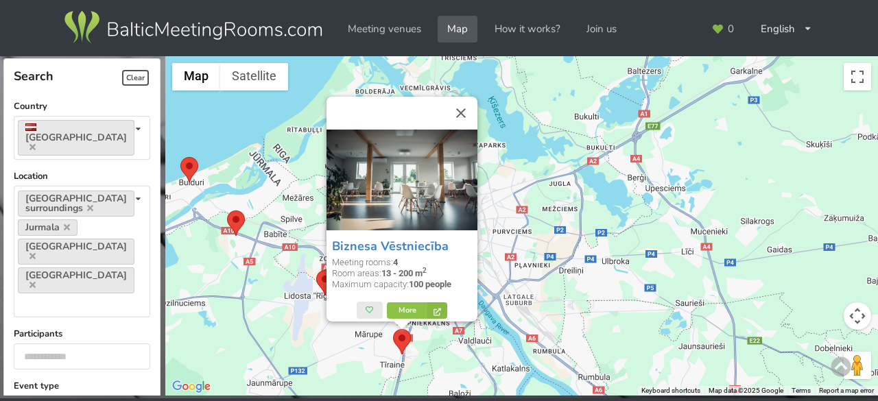
click at [316, 270] on area at bounding box center [316, 270] width 0 height 0
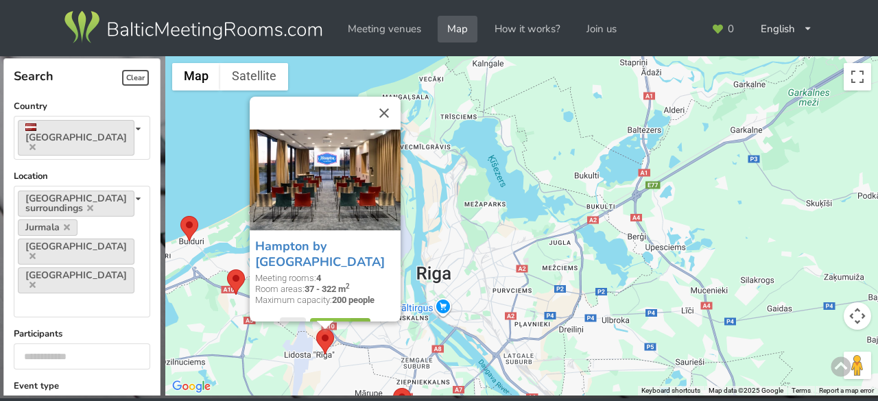
click at [227, 269] on area at bounding box center [227, 269] width 0 height 0
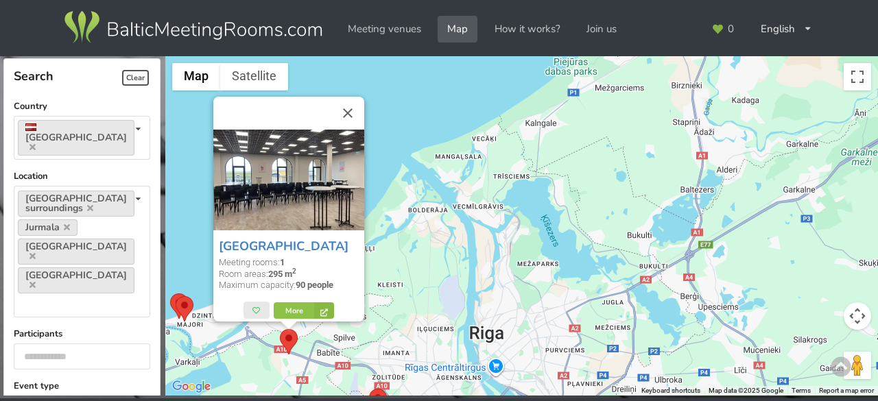
click at [568, 276] on div "Via Jurmala Outlet Village Meeting rooms: 1 Room areas: 295 m 2 Maximum capacit…" at bounding box center [521, 226] width 712 height 340
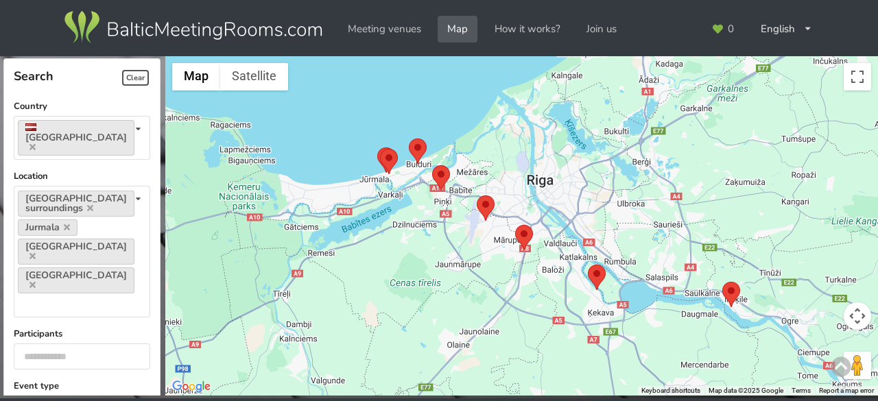
drag, startPoint x: 588, startPoint y: 280, endPoint x: 742, endPoint y: 205, distance: 171.1
click at [741, 205] on div at bounding box center [521, 226] width 712 height 340
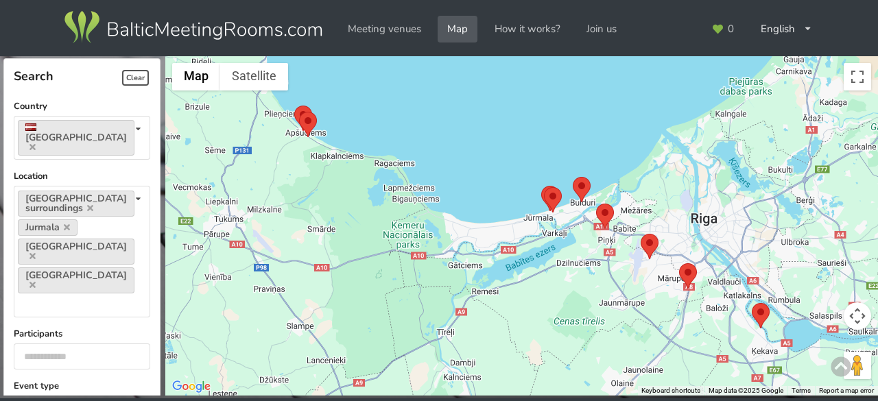
click at [391, 219] on div at bounding box center [521, 226] width 712 height 340
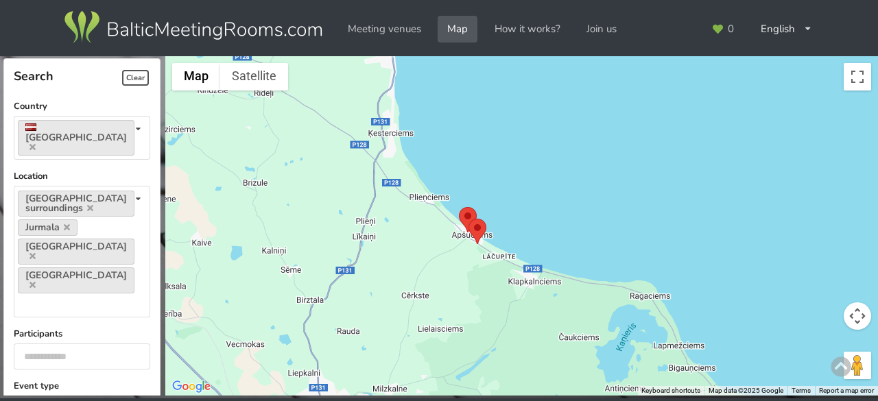
click at [459, 207] on area at bounding box center [459, 207] width 0 height 0
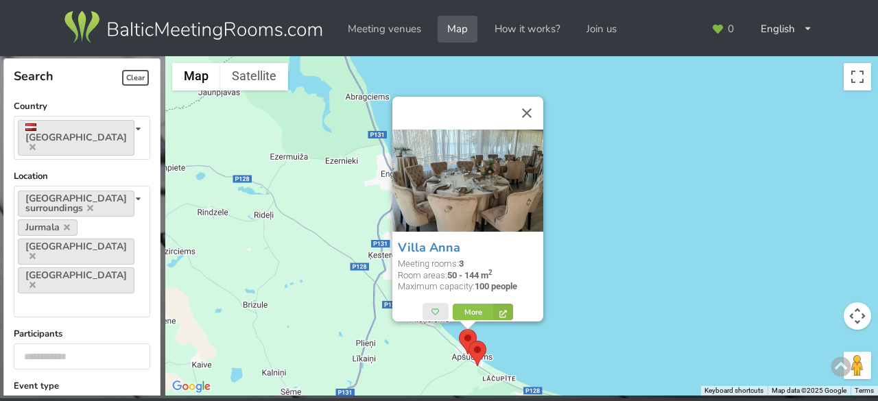
click at [468, 341] on area at bounding box center [468, 341] width 0 height 0
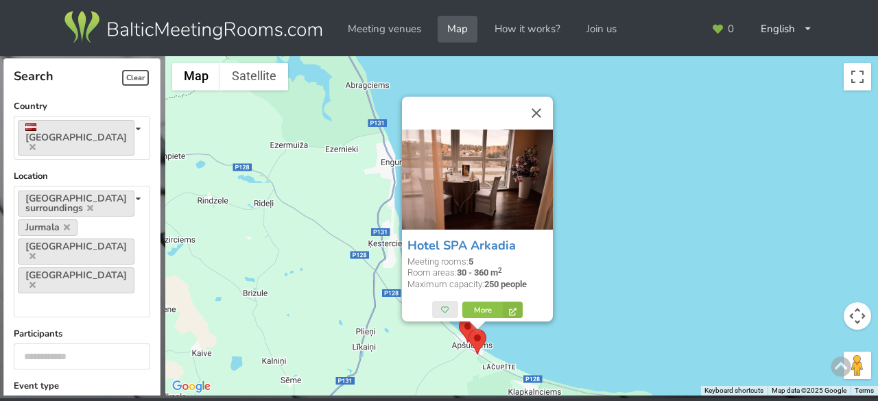
click at [459, 317] on area at bounding box center [459, 317] width 0 height 0
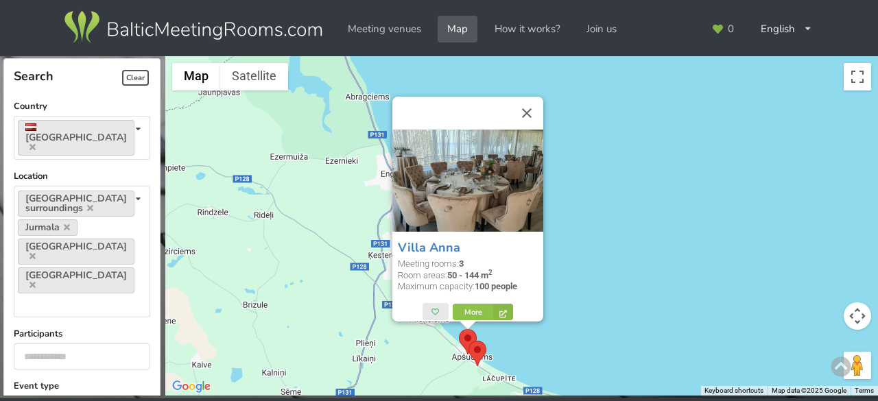
drag, startPoint x: 645, startPoint y: 322, endPoint x: 341, endPoint y: 123, distance: 363.0
click at [341, 123] on div "Villa Anna Meeting rooms: 3 Room areas: 50 - 144 m 2 Maximum capacity: 100 peop…" at bounding box center [521, 226] width 712 height 340
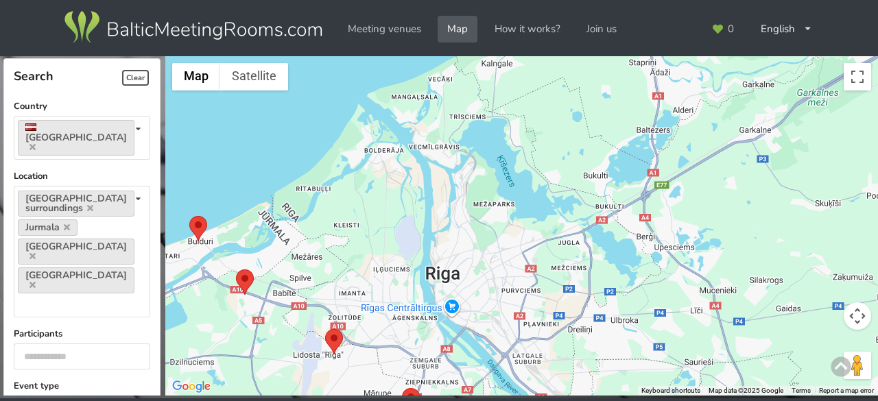
drag, startPoint x: 694, startPoint y: 179, endPoint x: 328, endPoint y: 197, distance: 365.9
click at [328, 197] on div "Villa Anna Meeting rooms: 3 Room areas: 50 - 144 m 2 Maximum capacity: 100 peop…" at bounding box center [521, 226] width 712 height 340
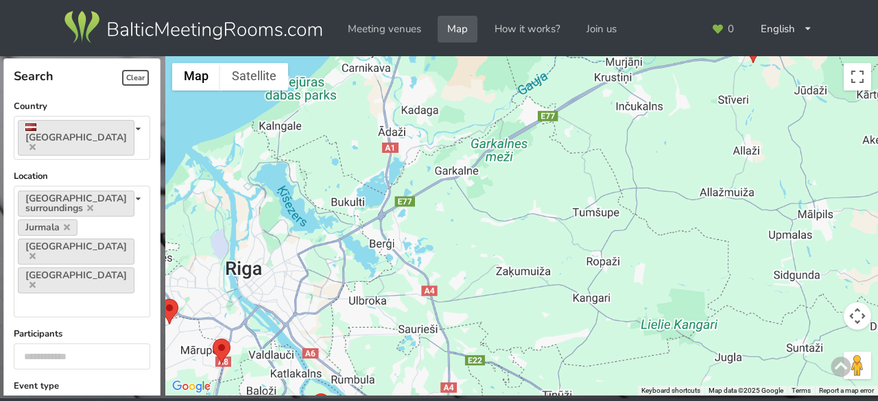
drag, startPoint x: 468, startPoint y: 293, endPoint x: 416, endPoint y: 261, distance: 62.2
click at [416, 261] on div "Villa Anna Meeting rooms: 3 Room areas: 50 - 144 m 2 Maximum capacity: 100 peop…" at bounding box center [521, 226] width 712 height 340
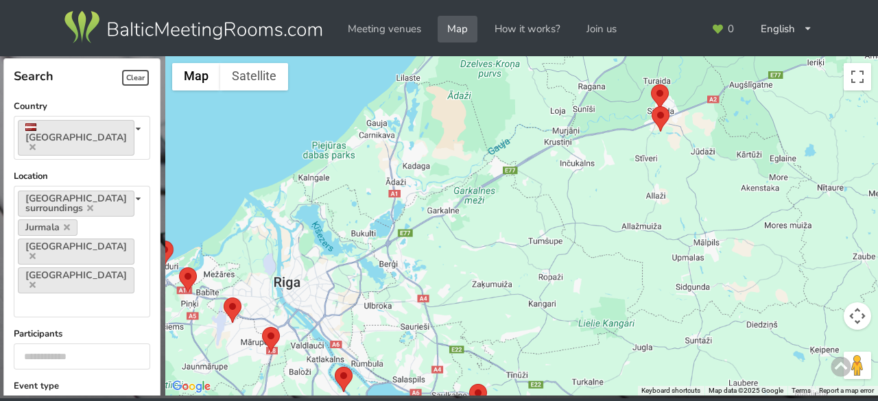
drag, startPoint x: 673, startPoint y: 202, endPoint x: 666, endPoint y: 216, distance: 15.0
click at [666, 216] on div "Villa Anna Meeting rooms: 3 Room areas: 50 - 144 m 2 Maximum capacity: 100 peop…" at bounding box center [521, 226] width 712 height 340
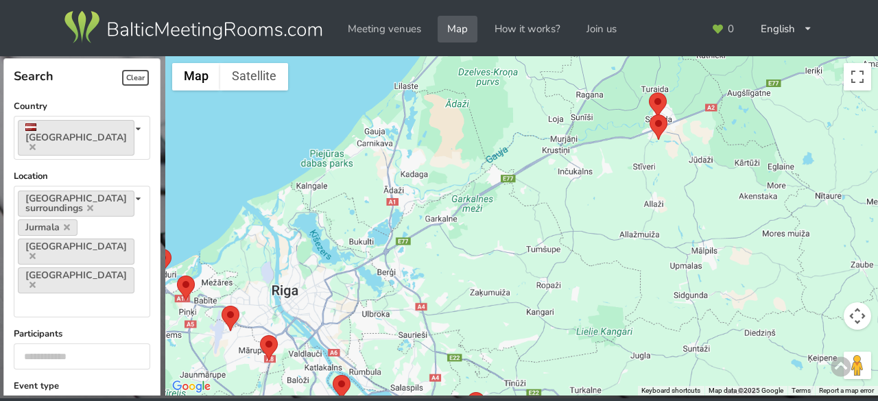
click at [653, 90] on div "Villa Anna Meeting rooms: 3 Room areas: 50 - 144 m 2 Maximum capacity: 100 peop…" at bounding box center [521, 226] width 712 height 340
click at [649, 93] on area at bounding box center [649, 93] width 0 height 0
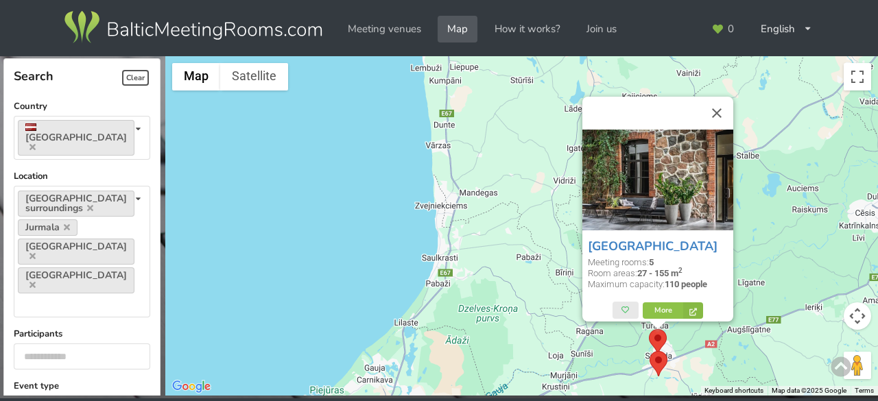
click at [649, 351] on area at bounding box center [649, 351] width 0 height 0
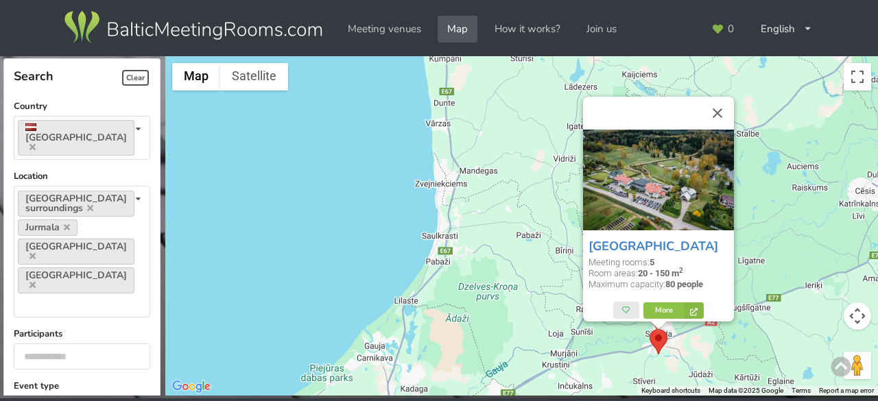
drag, startPoint x: 660, startPoint y: 336, endPoint x: 663, endPoint y: 326, distance: 10.6
click at [472, 313] on div "To navigate, press the arrow keys. SPA Hotel Ezeri Meeting rooms: 5 Room areas:…" at bounding box center [521, 226] width 712 height 340
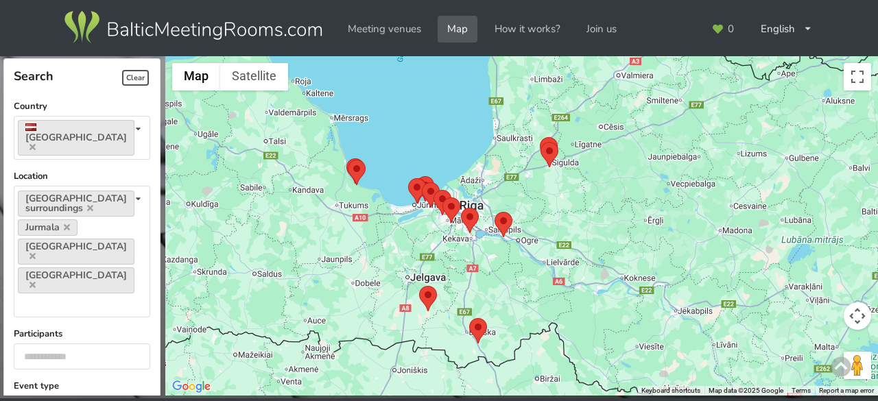
drag, startPoint x: 512, startPoint y: 298, endPoint x: 528, endPoint y: 165, distance: 134.0
click at [529, 172] on div at bounding box center [521, 226] width 712 height 340
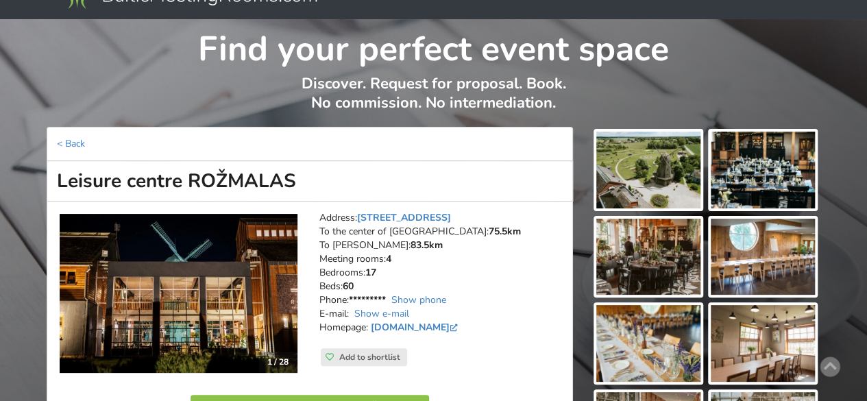
scroll to position [137, 0]
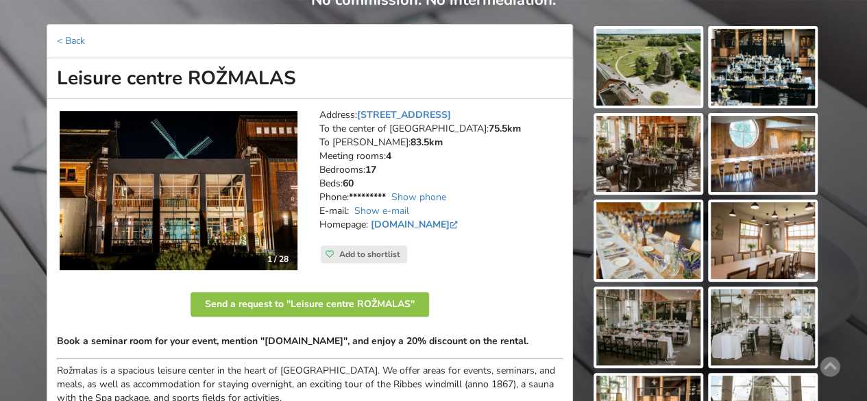
drag, startPoint x: 361, startPoint y: 180, endPoint x: 338, endPoint y: 166, distance: 27.4
click at [338, 166] on address "Address: Nameju iela 2, Ceraukste To the center of Riga: 75.5km To RIX: 83.5km …" at bounding box center [441, 176] width 243 height 137
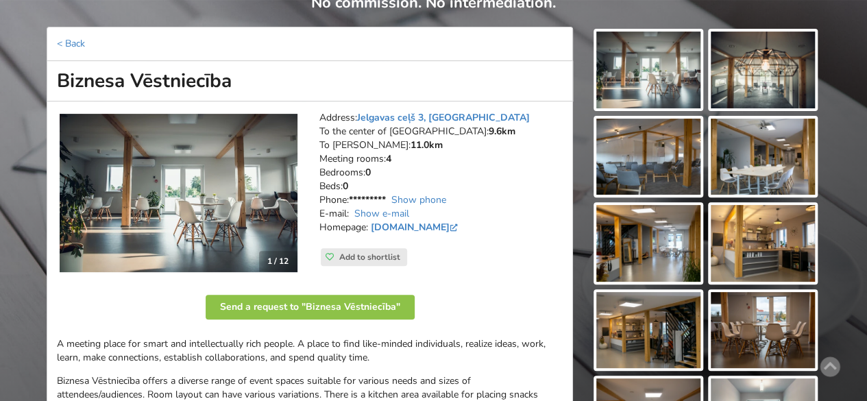
scroll to position [137, 0]
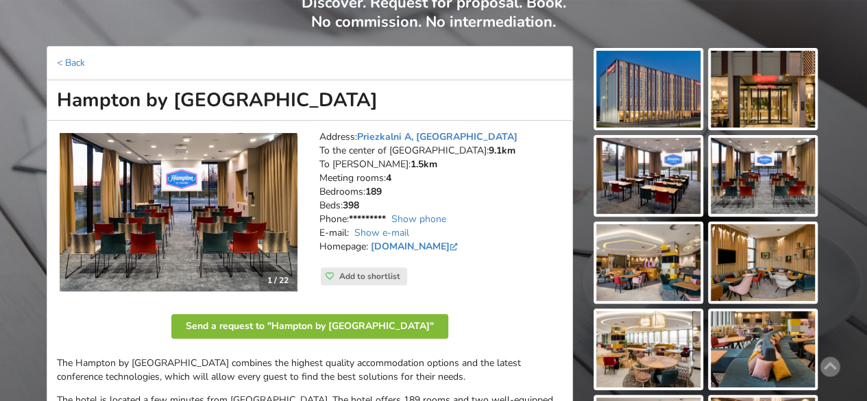
scroll to position [137, 0]
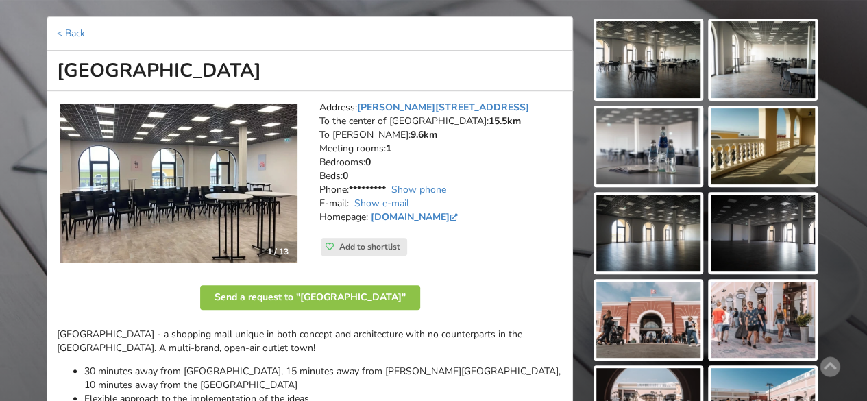
scroll to position [206, 0]
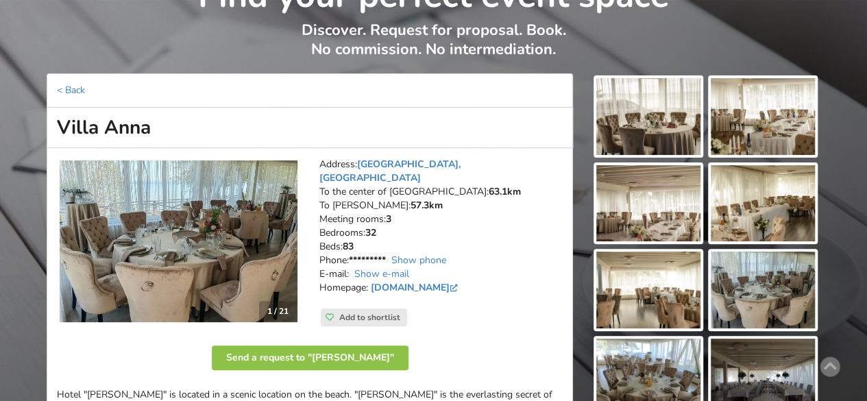
scroll to position [137, 0]
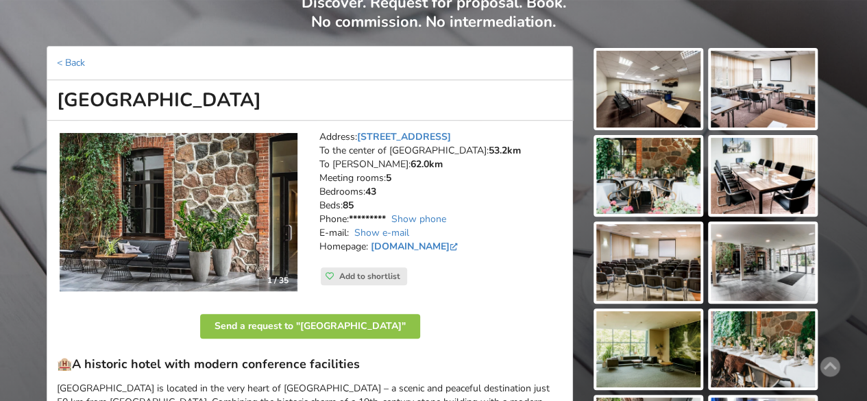
scroll to position [137, 0]
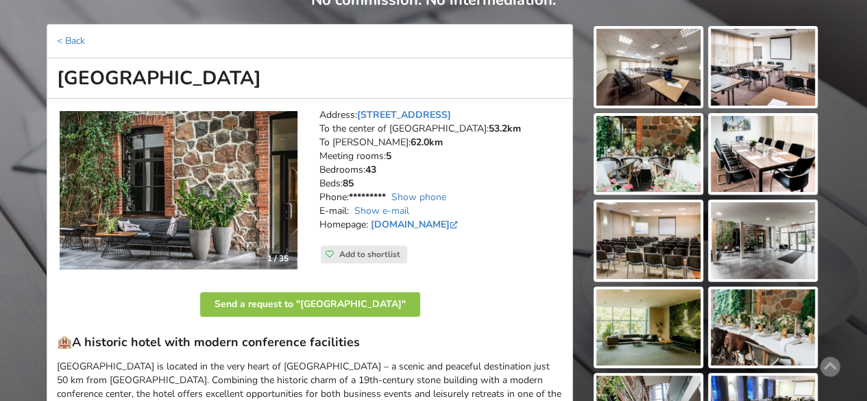
drag, startPoint x: 357, startPoint y: 179, endPoint x: 385, endPoint y: 178, distance: 28.8
click at [385, 178] on address "Address: [STREET_ADDRESS] To the center of [GEOGRAPHIC_DATA]: 53.2km To [PERSON…" at bounding box center [441, 176] width 243 height 137
click at [418, 178] on address "Address: [STREET_ADDRESS] To the center of [GEOGRAPHIC_DATA]: 53.2km To [PERSON…" at bounding box center [441, 176] width 243 height 137
click at [367, 182] on address "Address: Pils iela 6, Sigulda To the center of Riga: 53.2km To RIX: 62.0km Meet…" at bounding box center [441, 176] width 243 height 137
click at [368, 178] on address "Address: Pils iela 6, Sigulda To the center of Riga: 53.2km To RIX: 62.0km Meet…" at bounding box center [441, 176] width 243 height 137
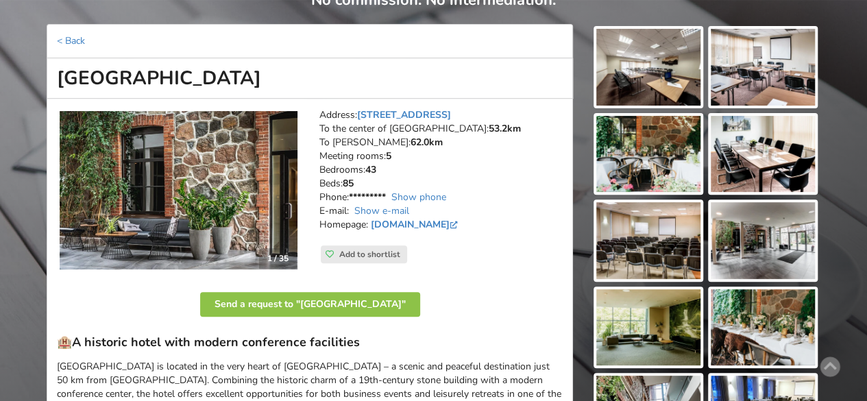
click at [344, 181] on address "Address: Pils iela 6, Sigulda To the center of Riga: 53.2km To RIX: 62.0km Meet…" at bounding box center [441, 176] width 243 height 137
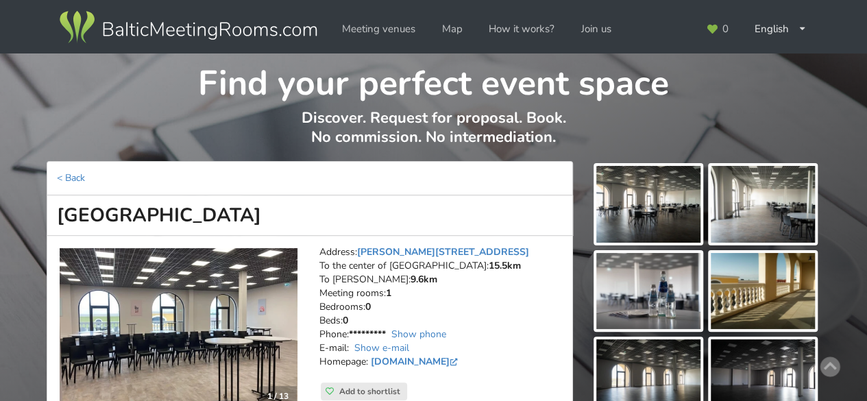
click at [137, 28] on img at bounding box center [188, 27] width 263 height 38
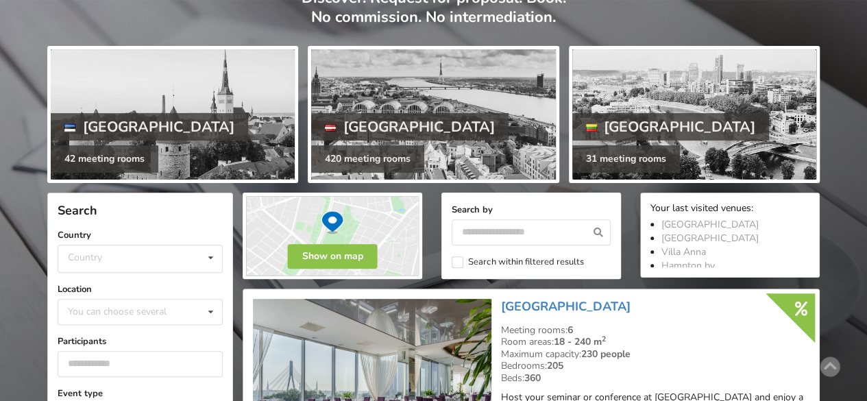
scroll to position [137, 0]
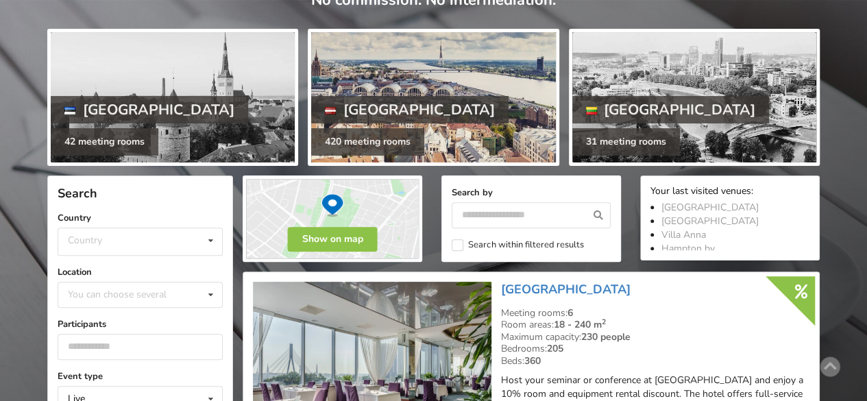
click at [418, 121] on div at bounding box center [433, 97] width 244 height 130
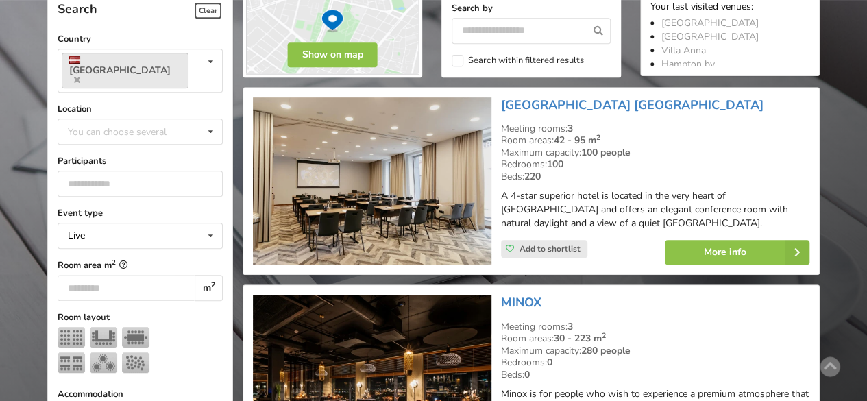
scroll to position [343, 0]
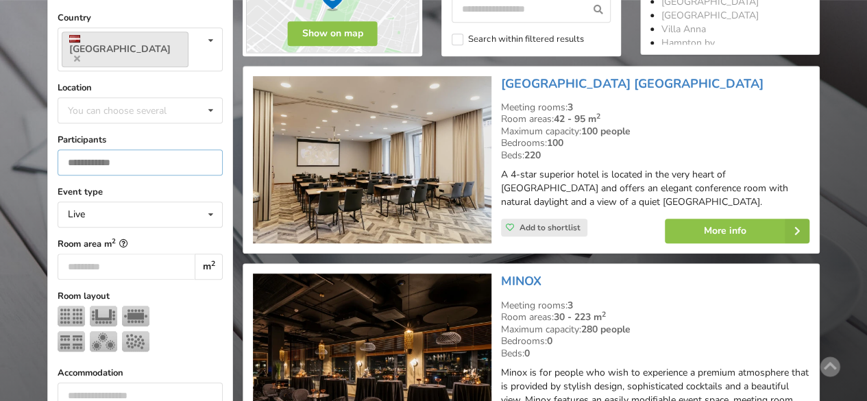
click at [123, 149] on input "number" at bounding box center [140, 162] width 165 height 26
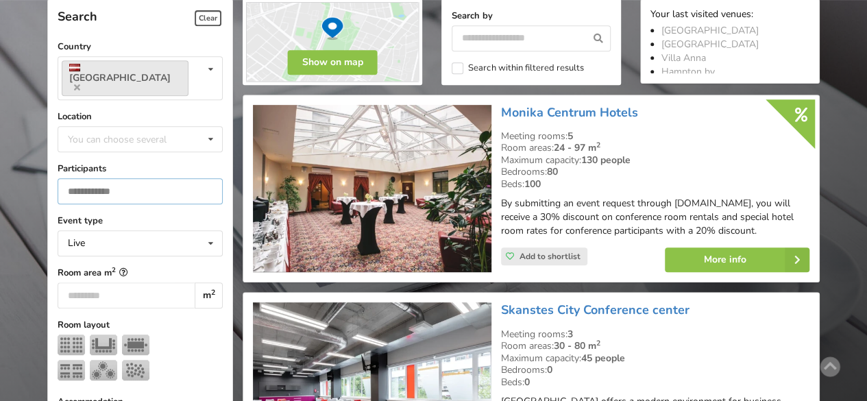
scroll to position [307, 0]
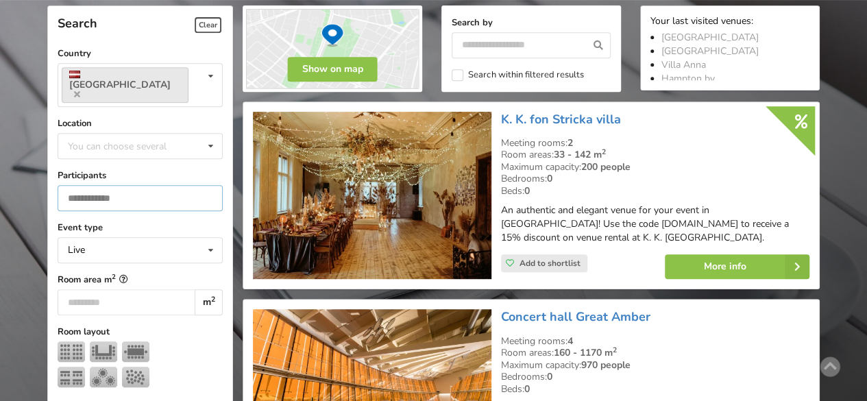
type input "**"
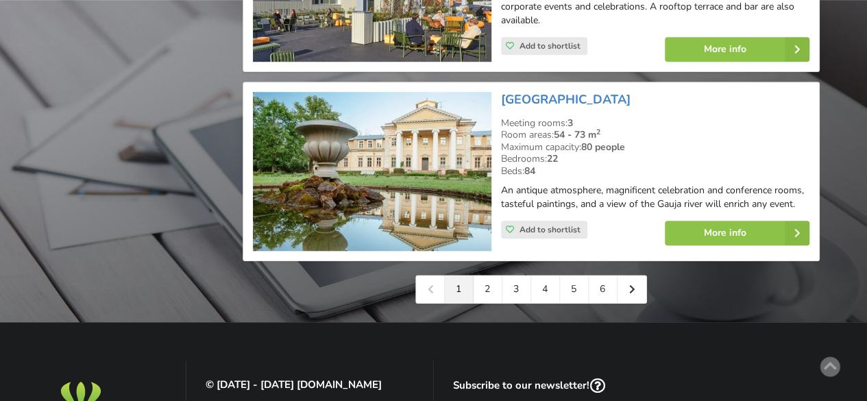
scroll to position [3187, 0]
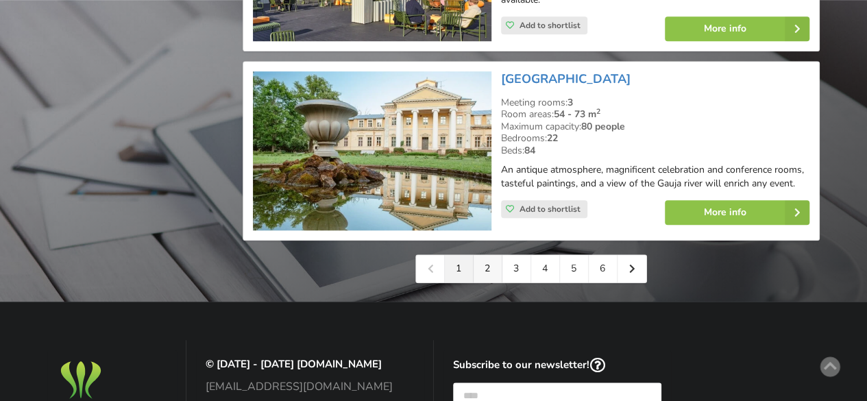
click at [484, 255] on link "2" at bounding box center [488, 268] width 29 height 27
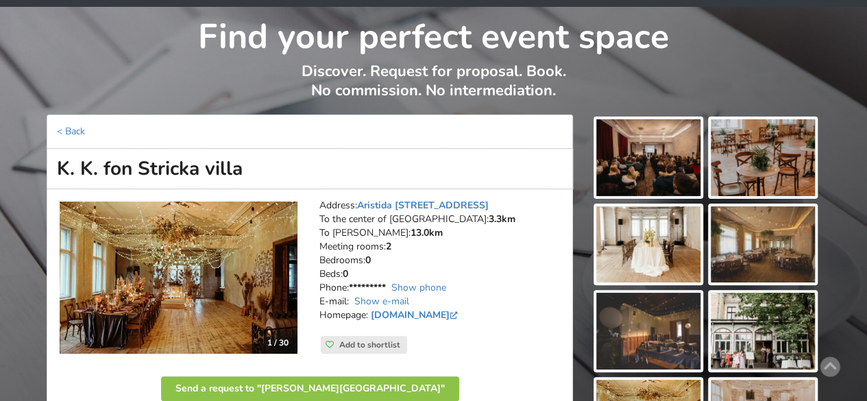
scroll to position [69, 0]
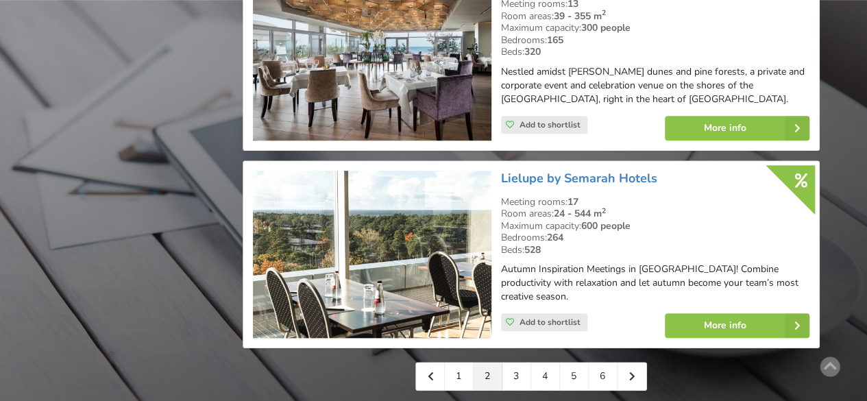
scroll to position [3223, 0]
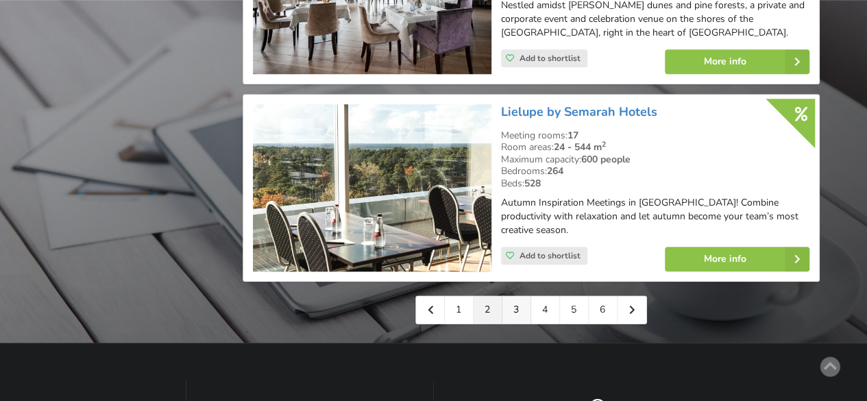
click at [518, 296] on link "3" at bounding box center [517, 309] width 29 height 27
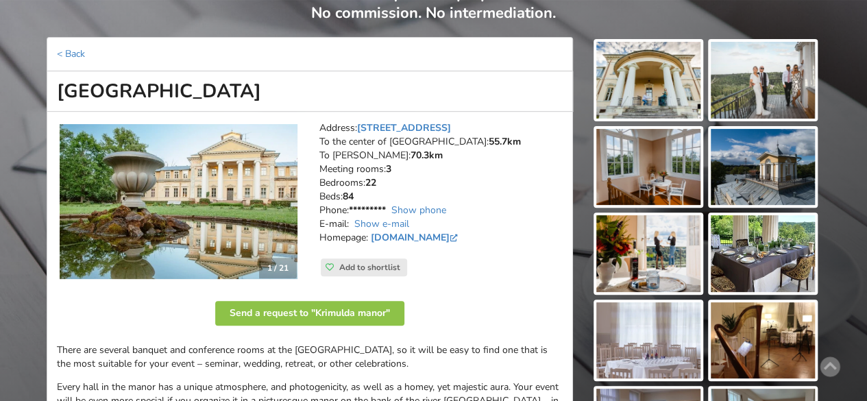
scroll to position [137, 0]
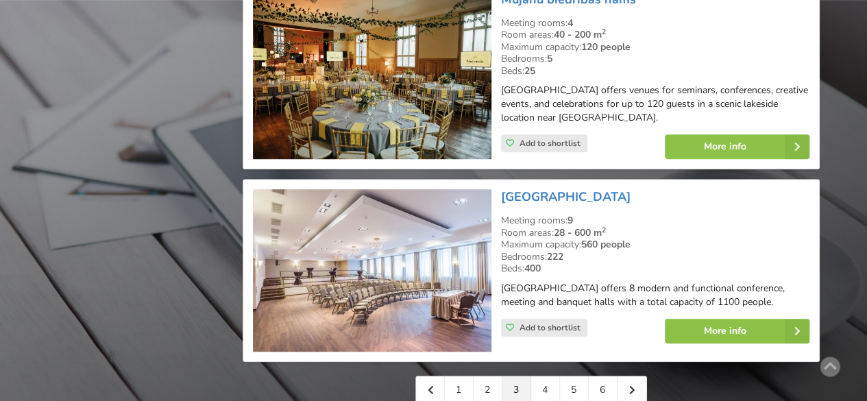
scroll to position [3223, 0]
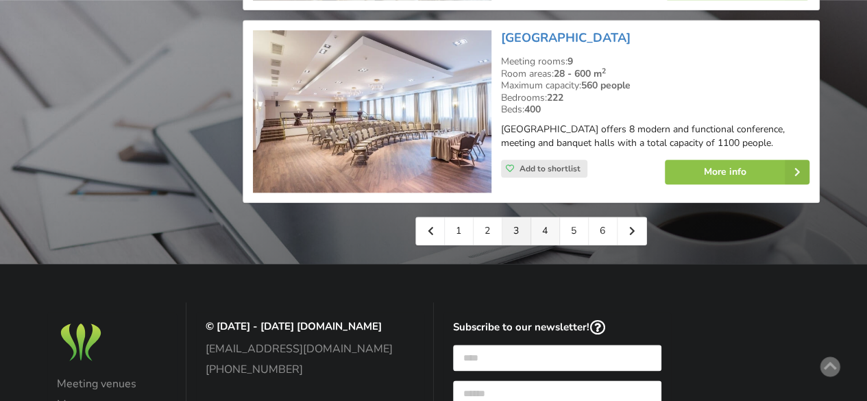
click at [540, 217] on link "4" at bounding box center [545, 230] width 29 height 27
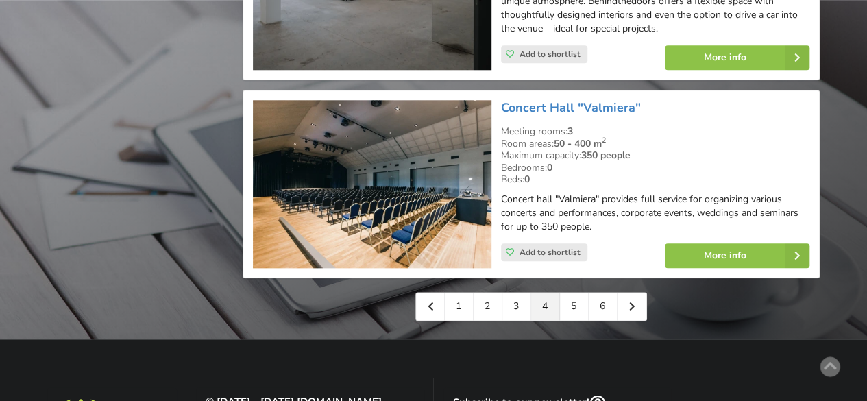
scroll to position [3291, 0]
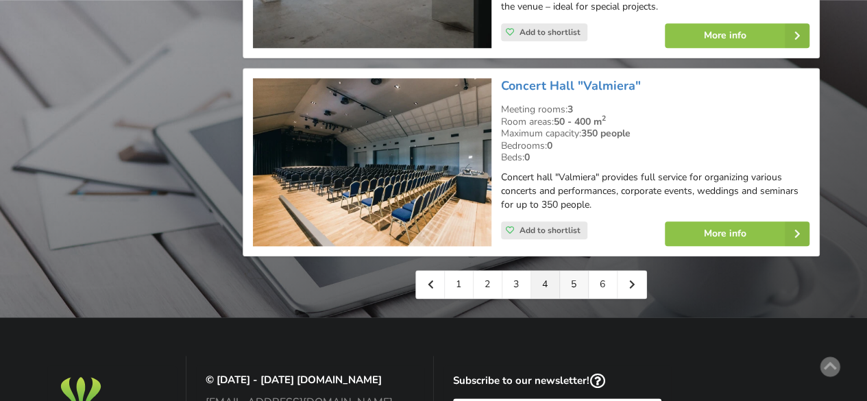
click at [583, 271] on link "5" at bounding box center [574, 284] width 29 height 27
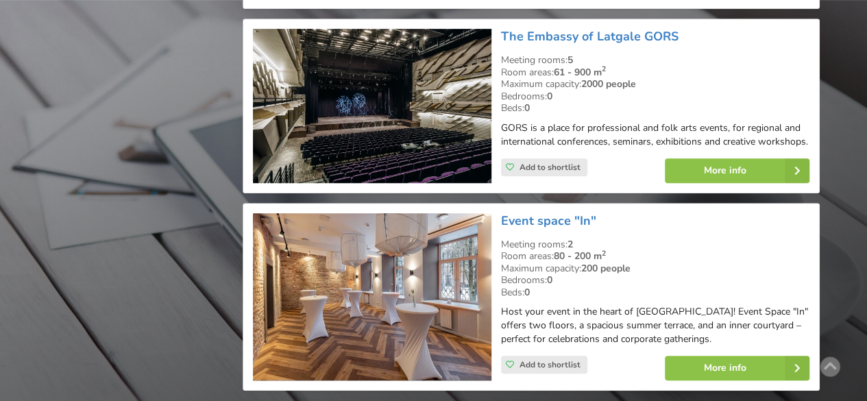
scroll to position [3154, 0]
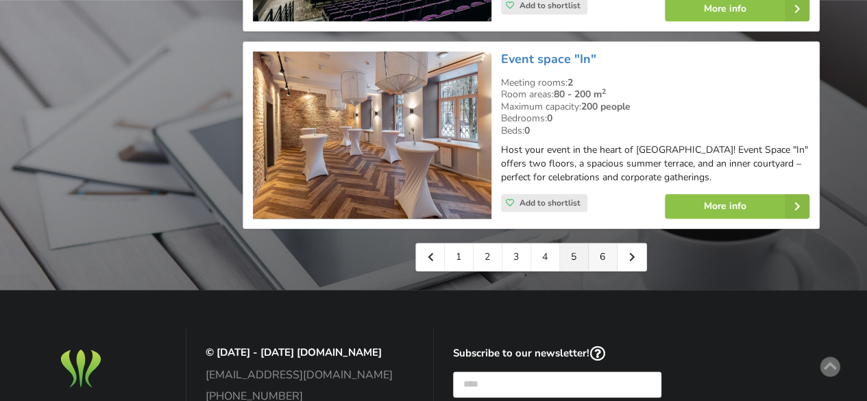
click at [599, 243] on link "6" at bounding box center [603, 256] width 29 height 27
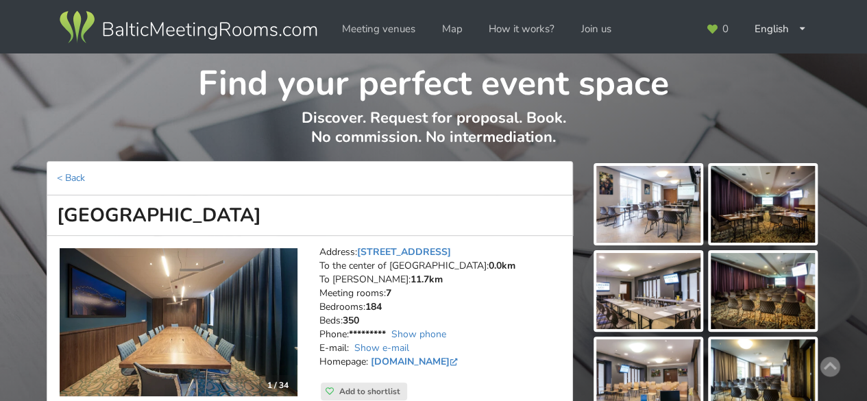
scroll to position [137, 0]
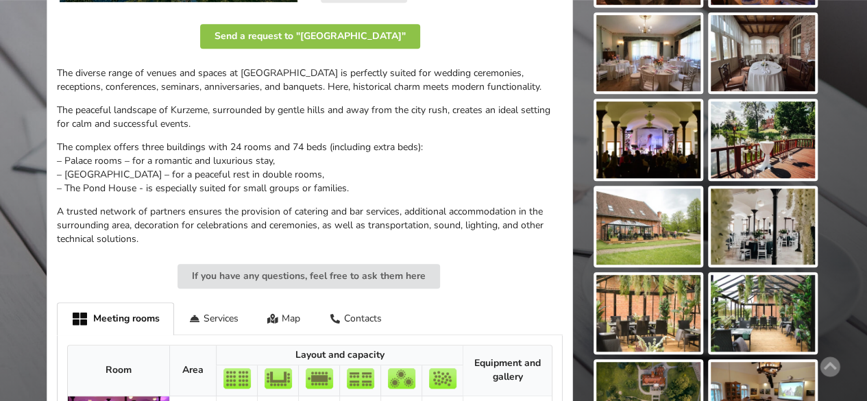
scroll to position [617, 0]
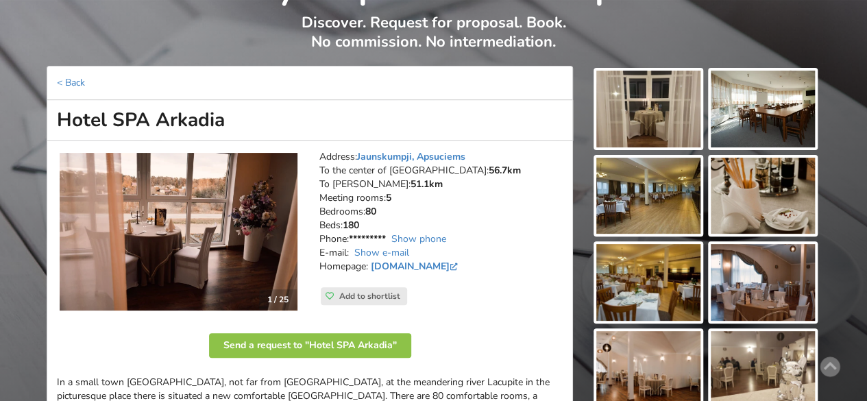
scroll to position [137, 0]
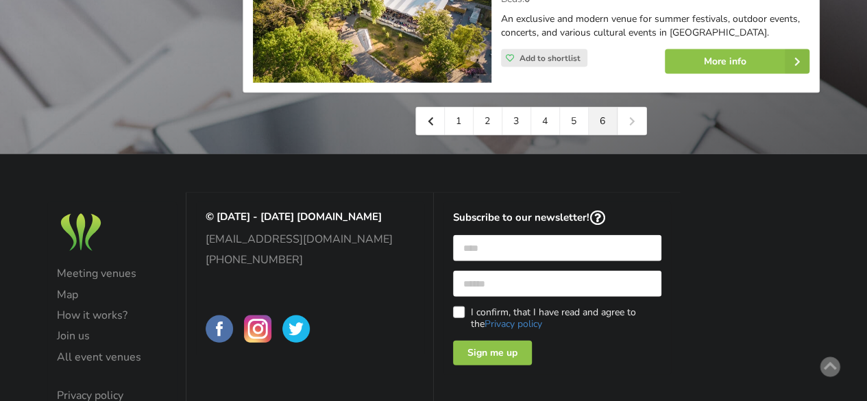
scroll to position [1371, 0]
